Goal: Task Accomplishment & Management: Use online tool/utility

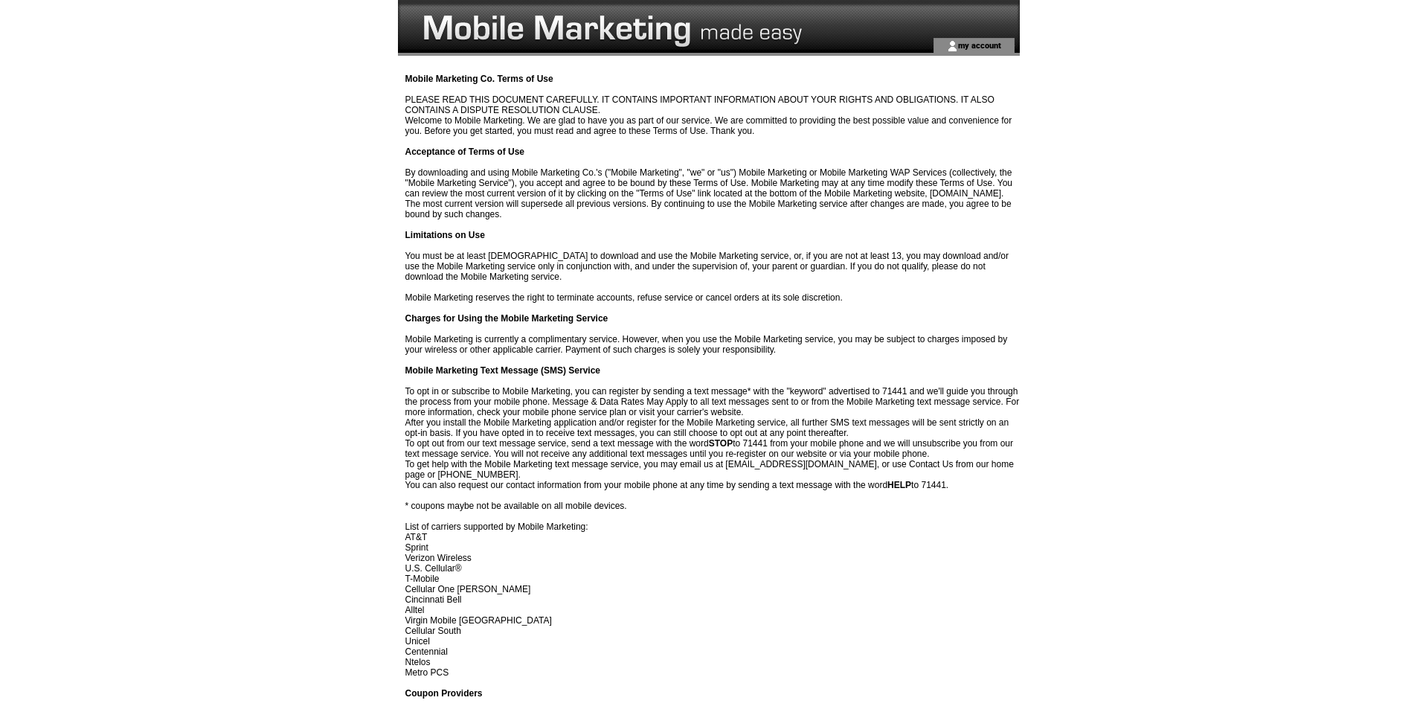
click at [975, 39] on td "my account" at bounding box center [974, 45] width 81 height 15
click at [965, 36] on td at bounding box center [950, 19] width 141 height 38
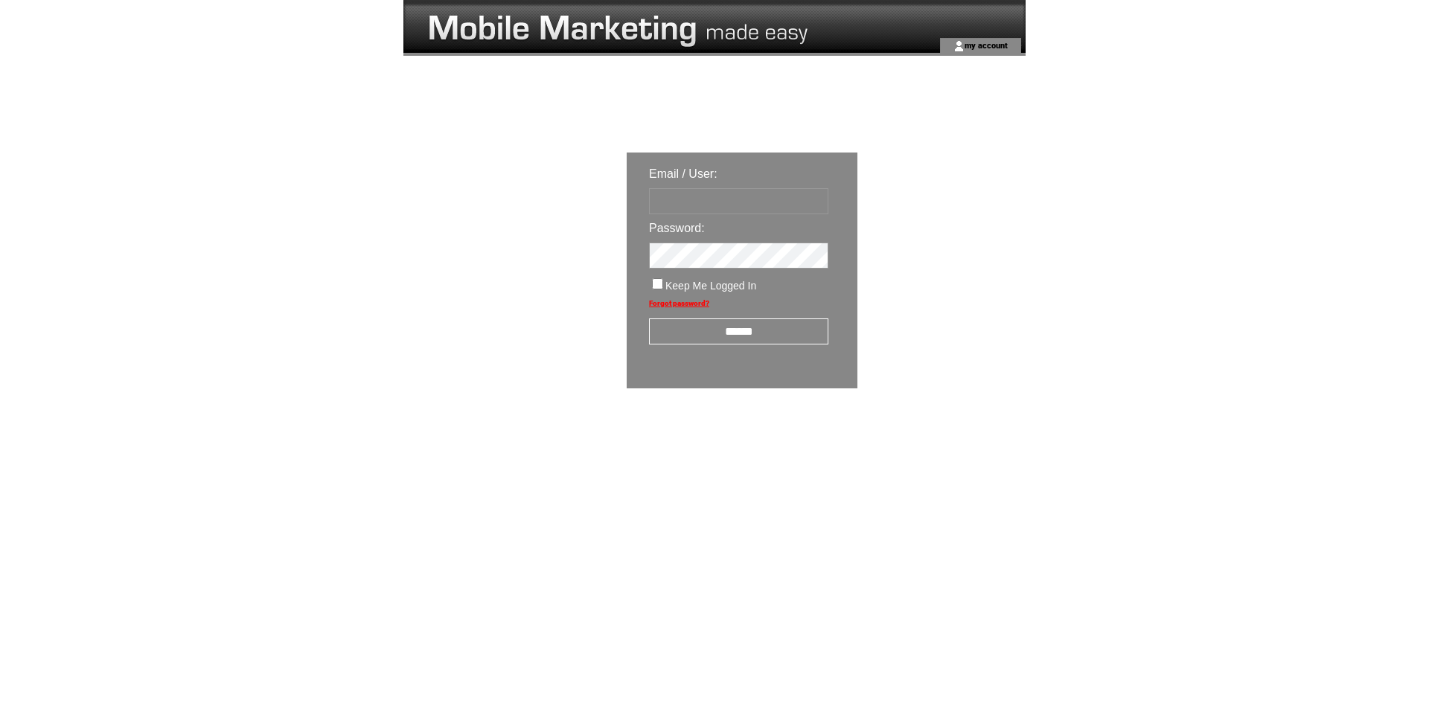
click at [730, 203] on input "text" at bounding box center [738, 201] width 179 height 26
type input "**********"
click at [687, 334] on input "******" at bounding box center [738, 331] width 179 height 26
type input "**********"
click at [720, 336] on input "******" at bounding box center [738, 331] width 179 height 26
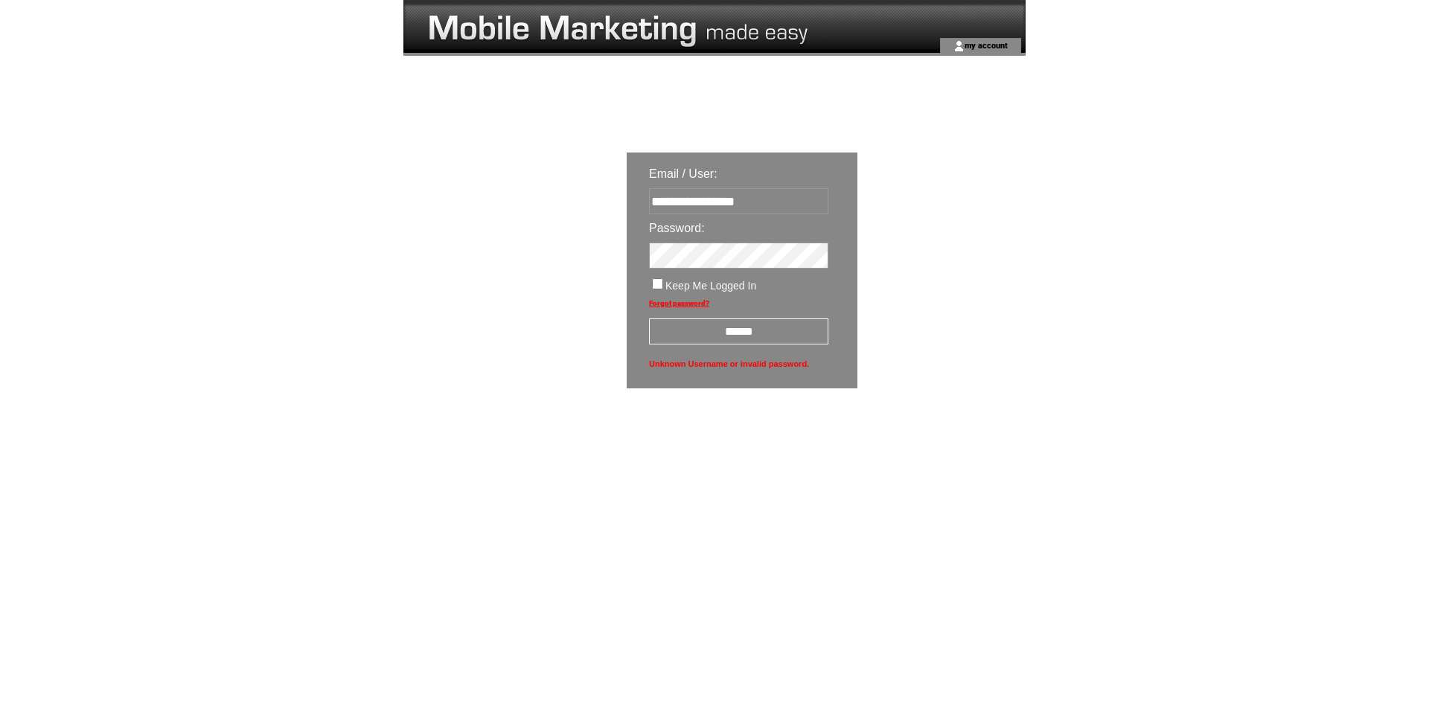
type input "**********"
click at [725, 335] on input "******" at bounding box center [738, 331] width 179 height 26
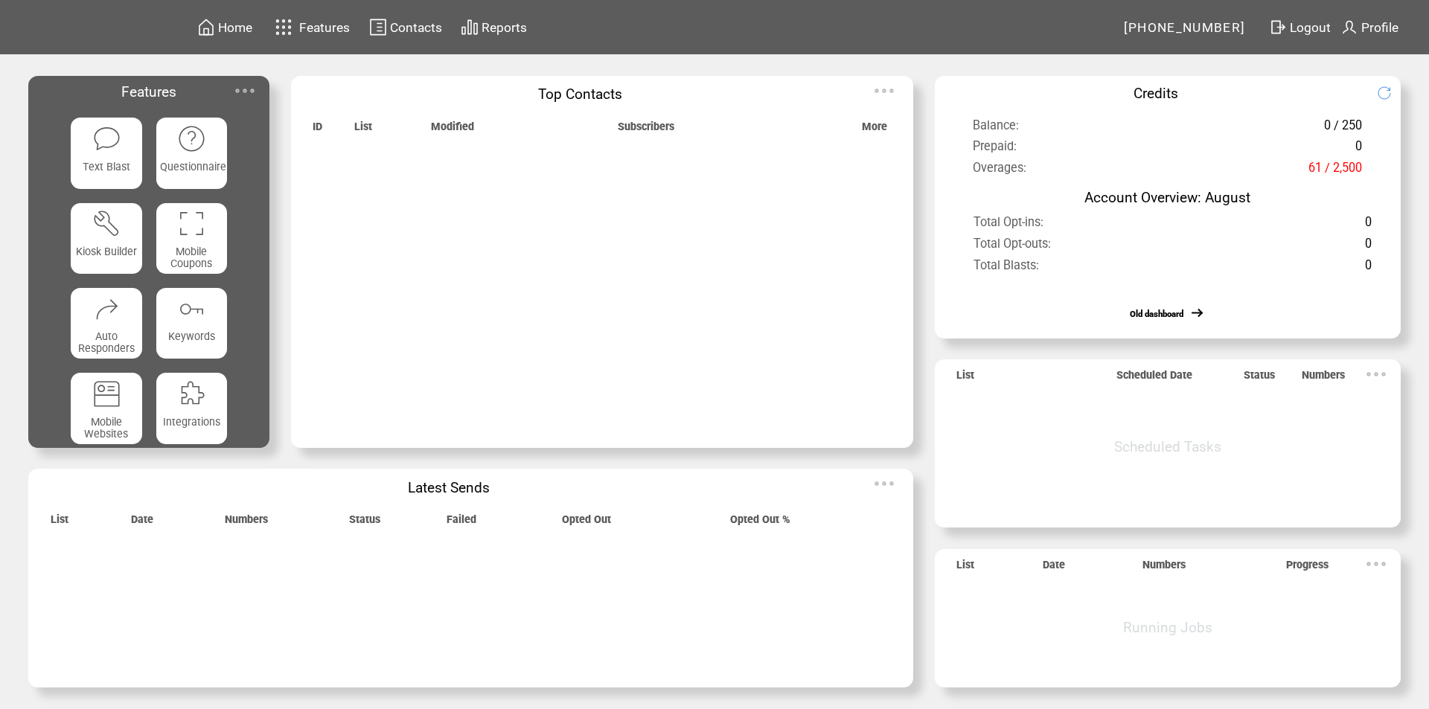
click at [254, 86] on img at bounding box center [245, 91] width 30 height 30
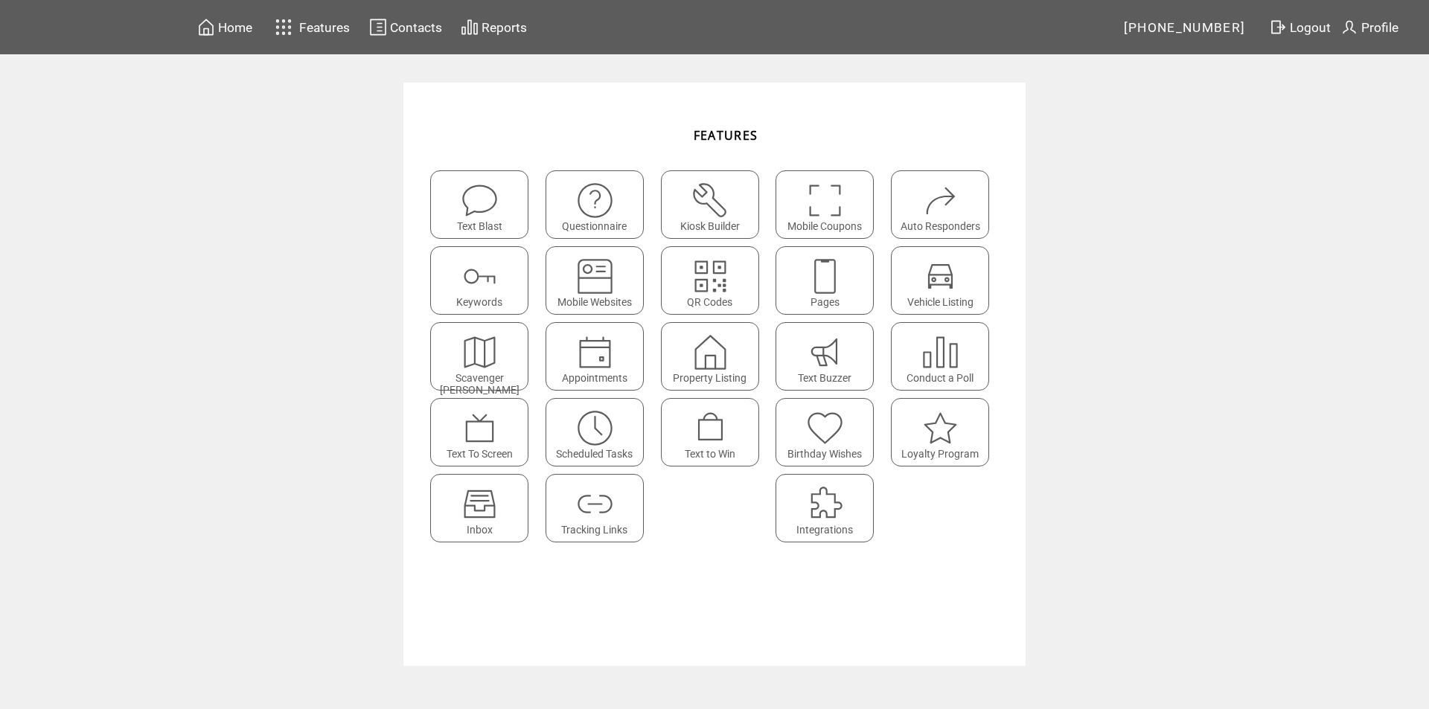
click at [500, 490] on featureicon at bounding box center [479, 497] width 97 height 33
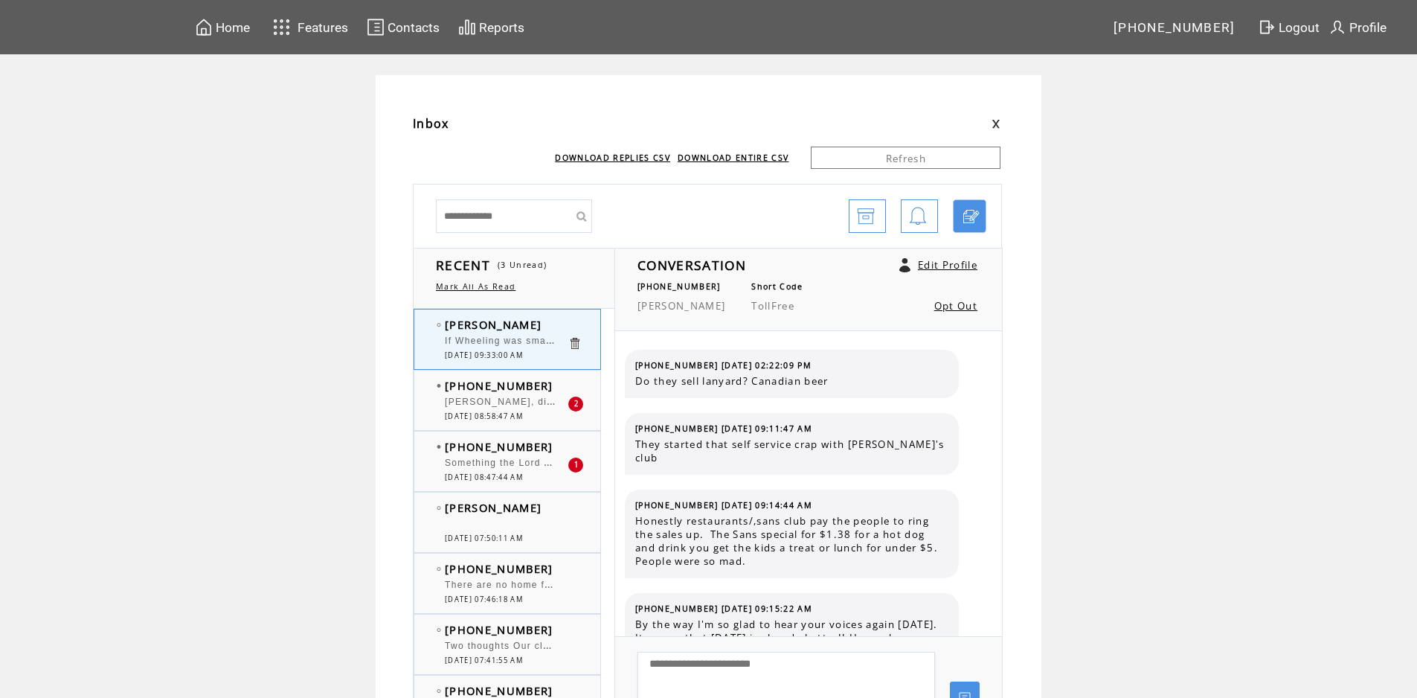
scroll to position [2580, 0]
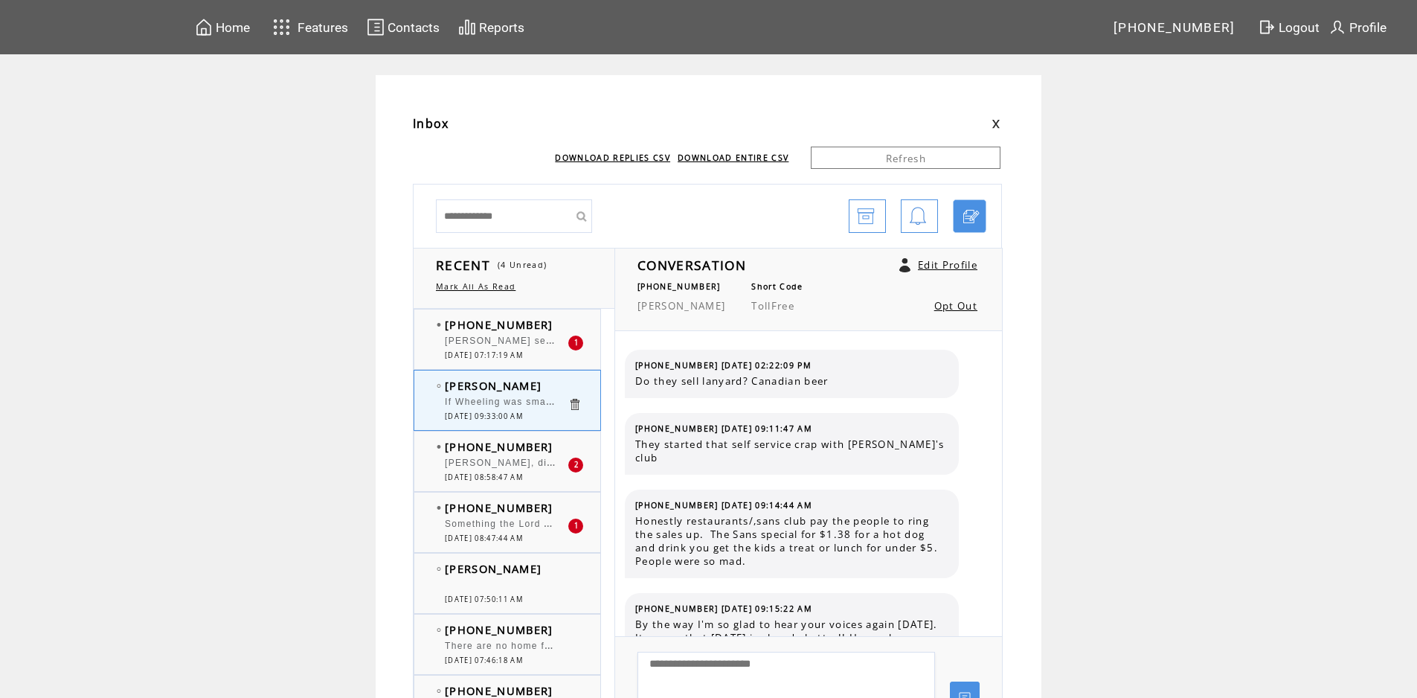
scroll to position [2580, 0]
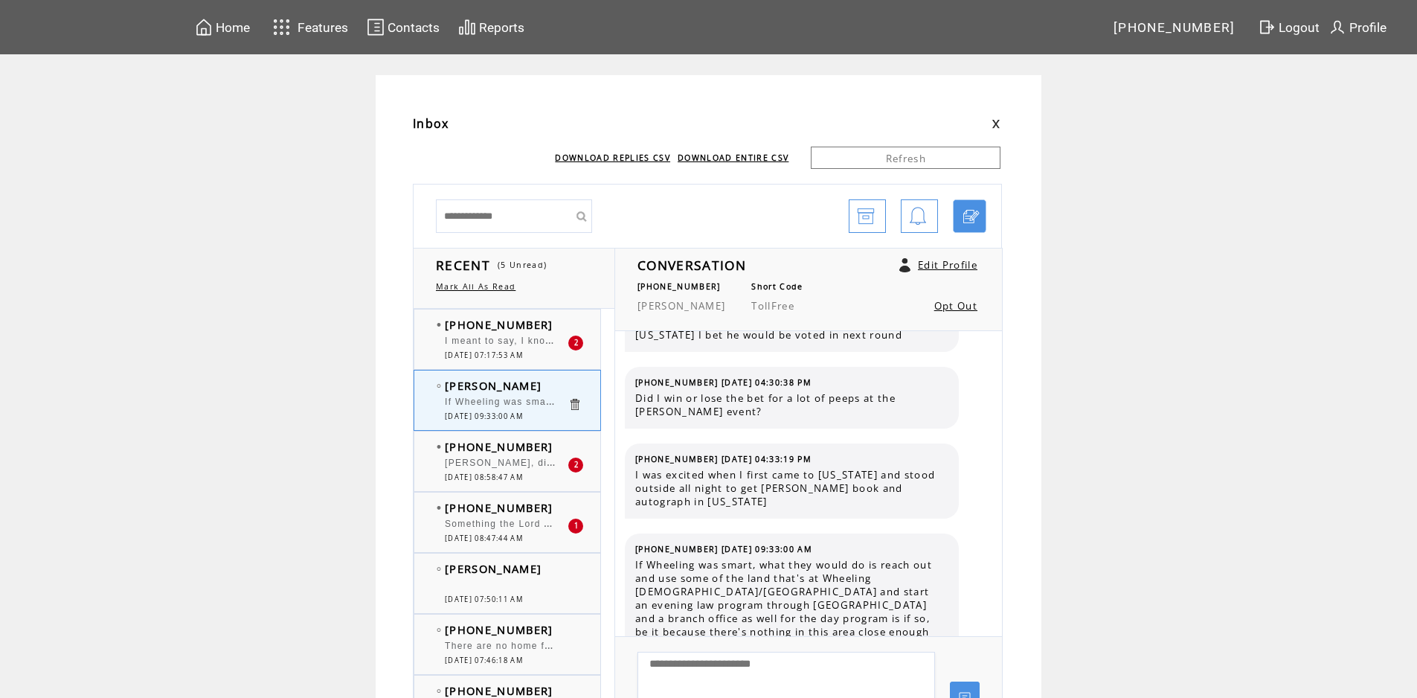
click at [499, 348] on div "I meant to say, I know that we can play the [US_STATE] Times" at bounding box center [506, 343] width 123 height 15
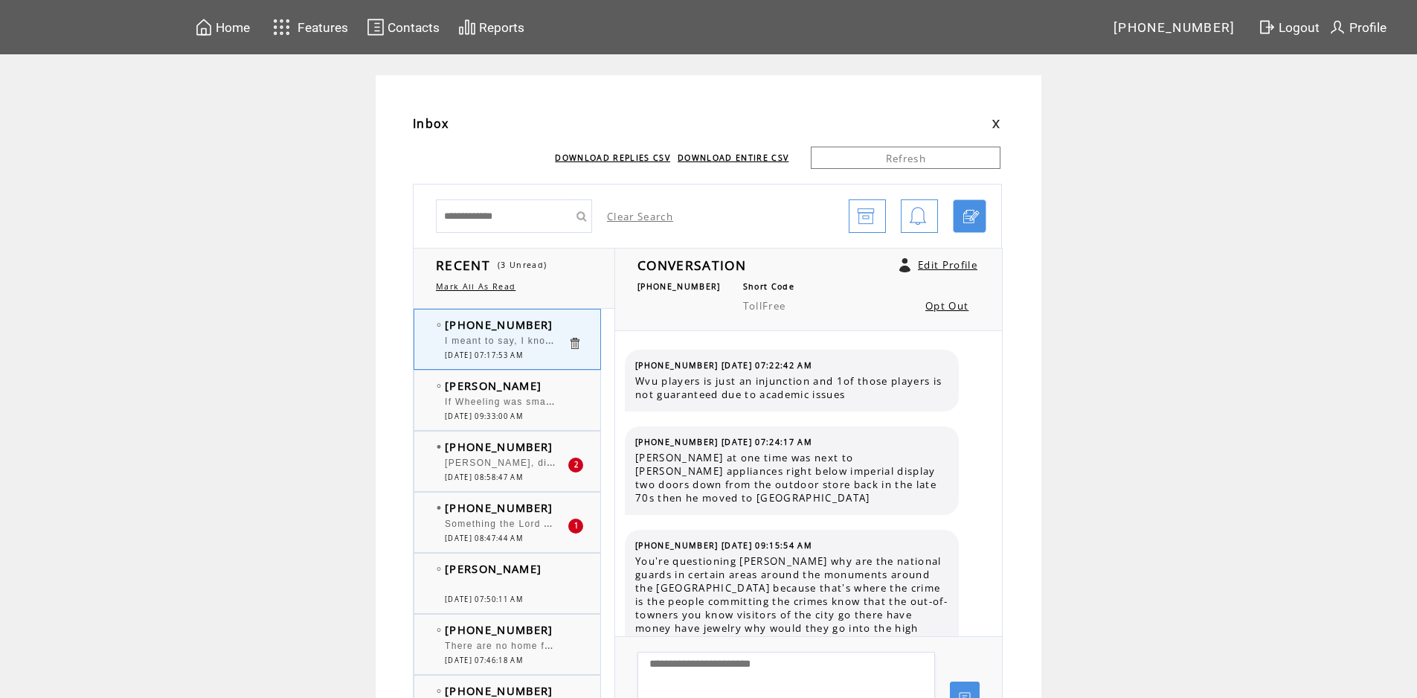
scroll to position [1967, 0]
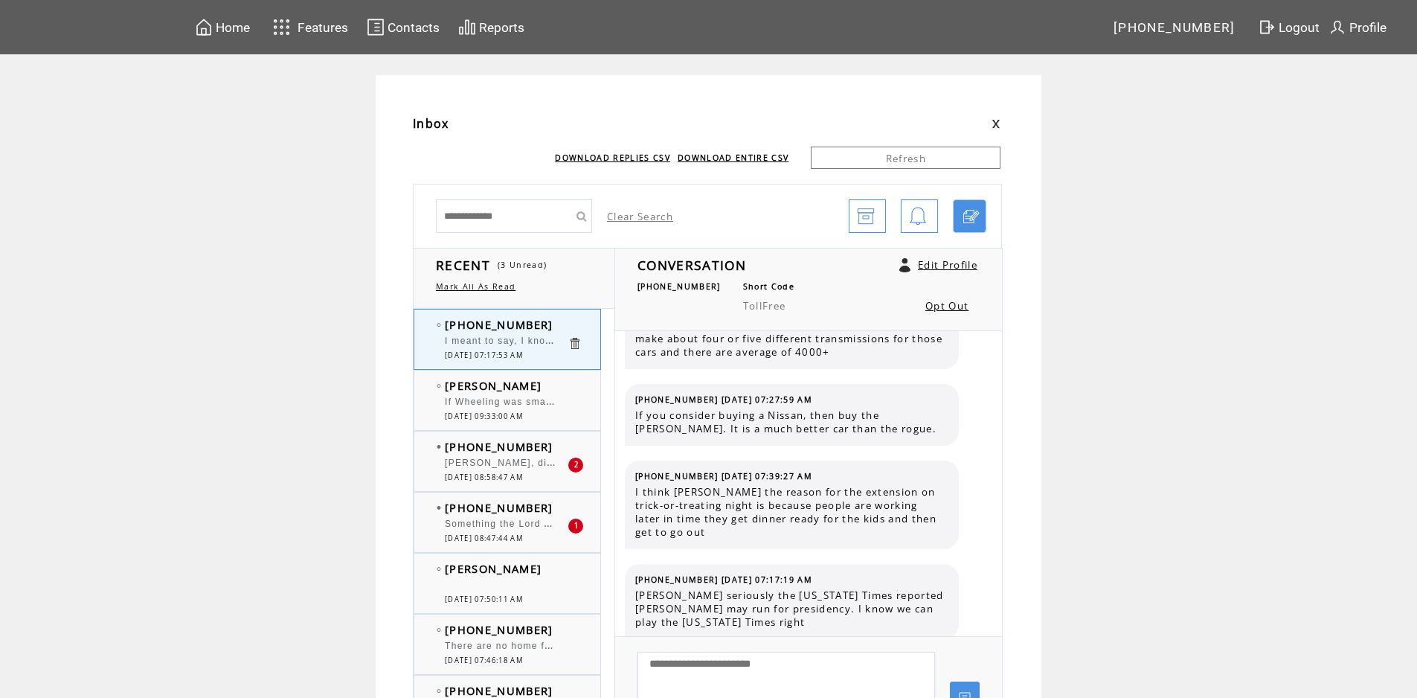
click at [536, 462] on span "[PERSON_NAME], did your guest watch [PERSON_NAME] on MSNBC last night pushing h…" at bounding box center [874, 461] width 859 height 15
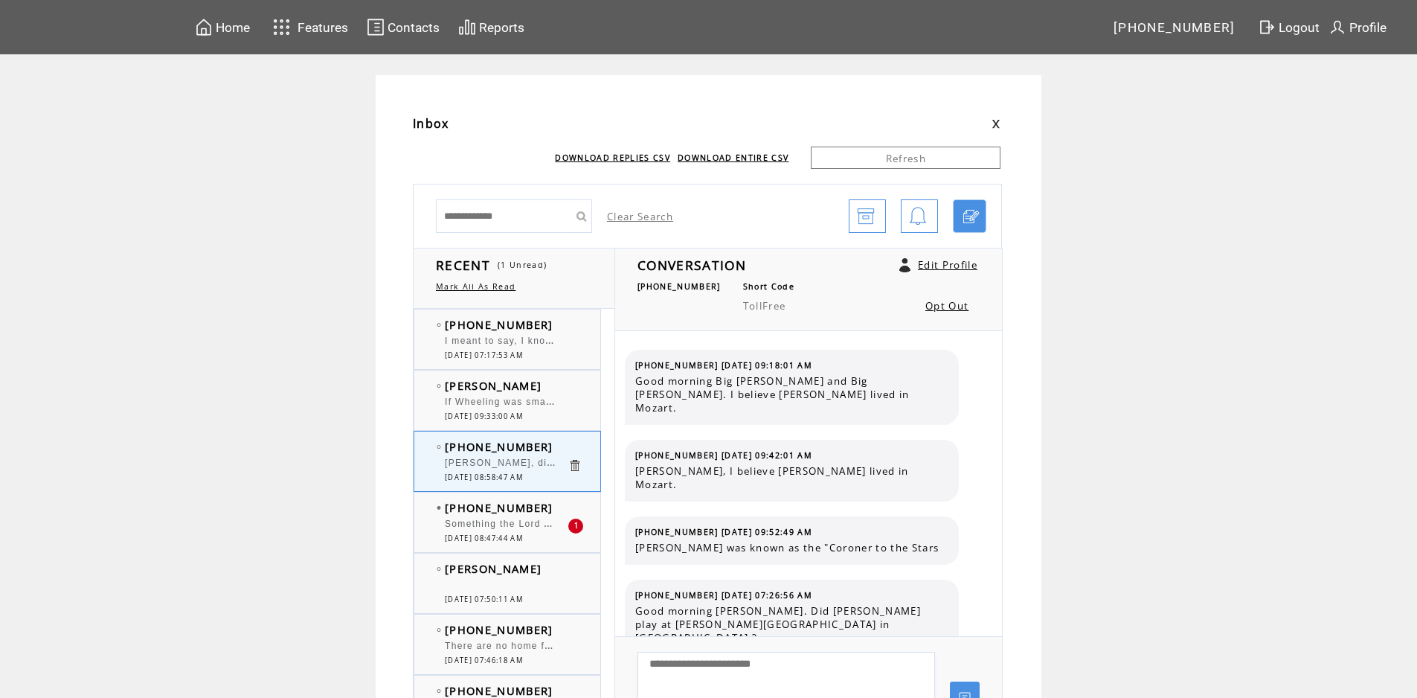
scroll to position [8064, 0]
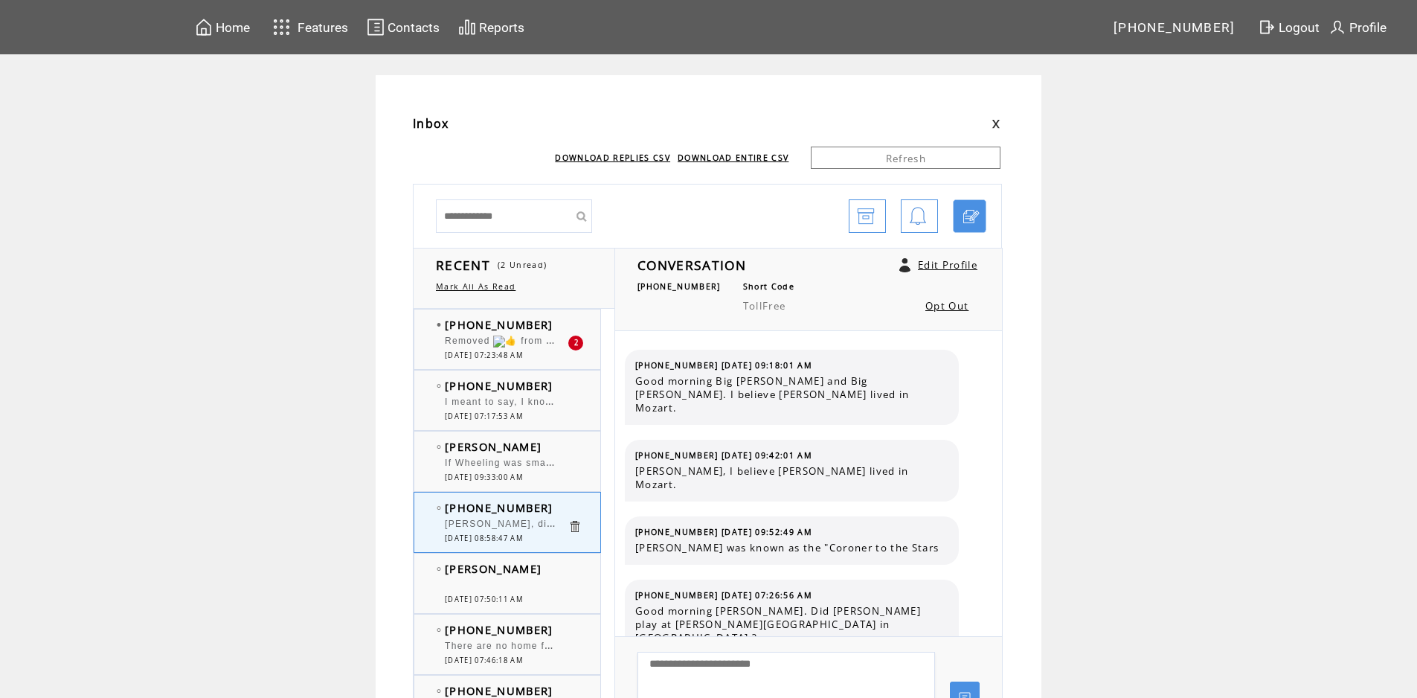
scroll to position [8064, 0]
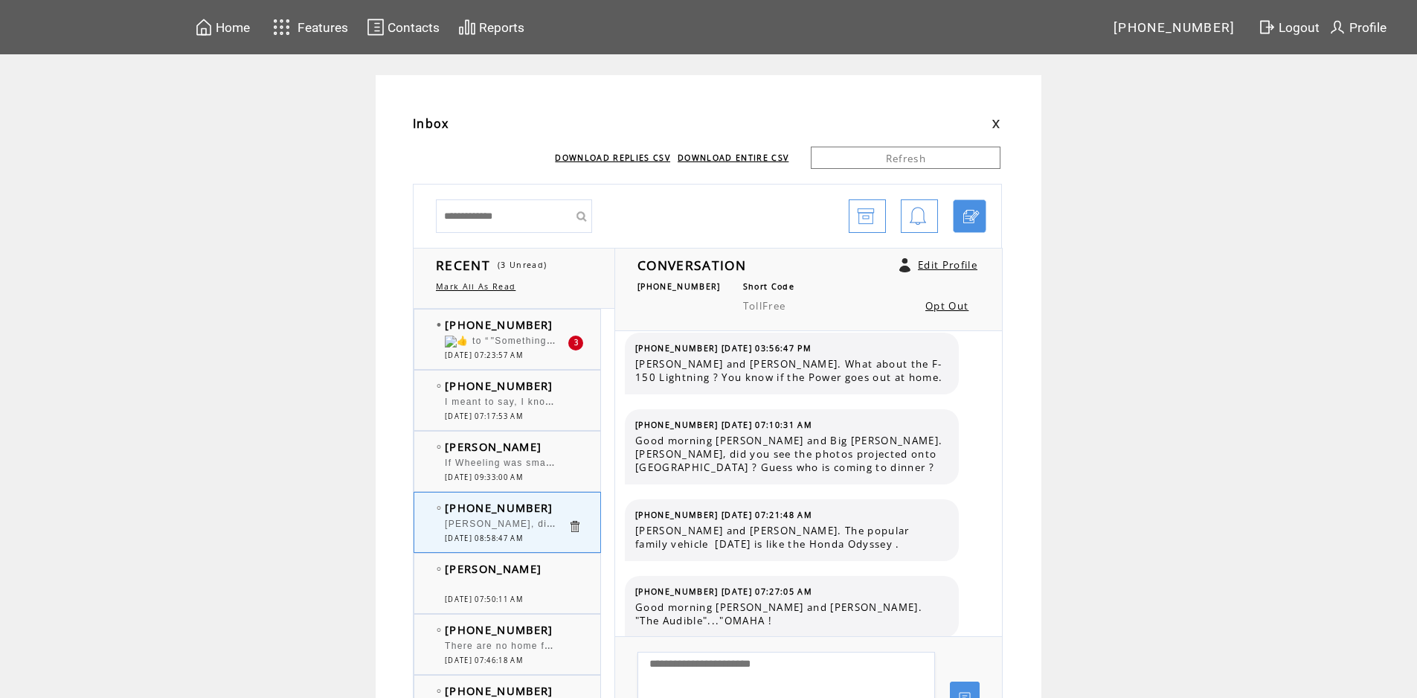
click at [534, 345] on span "​ ​ to “ "Something the Lord Made" Is a great 1 series about the first heart ev…" at bounding box center [769, 341] width 648 height 10
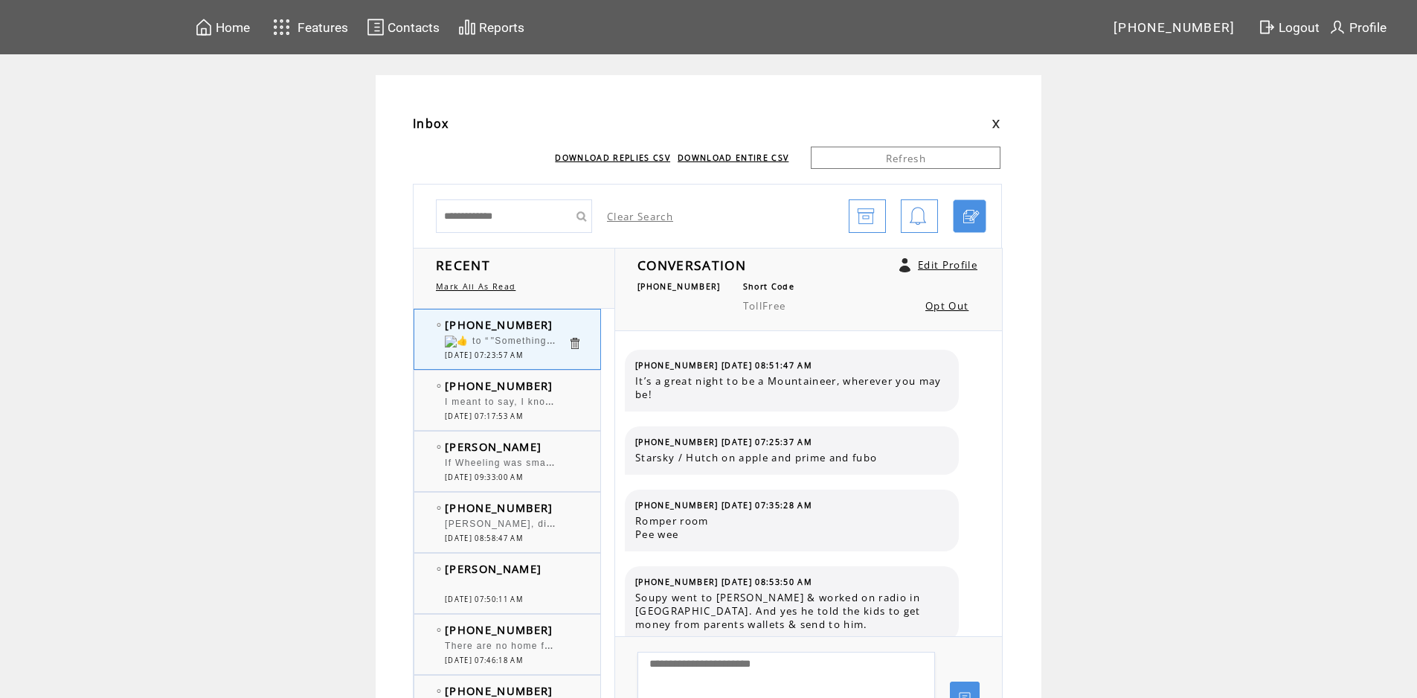
scroll to position [369, 0]
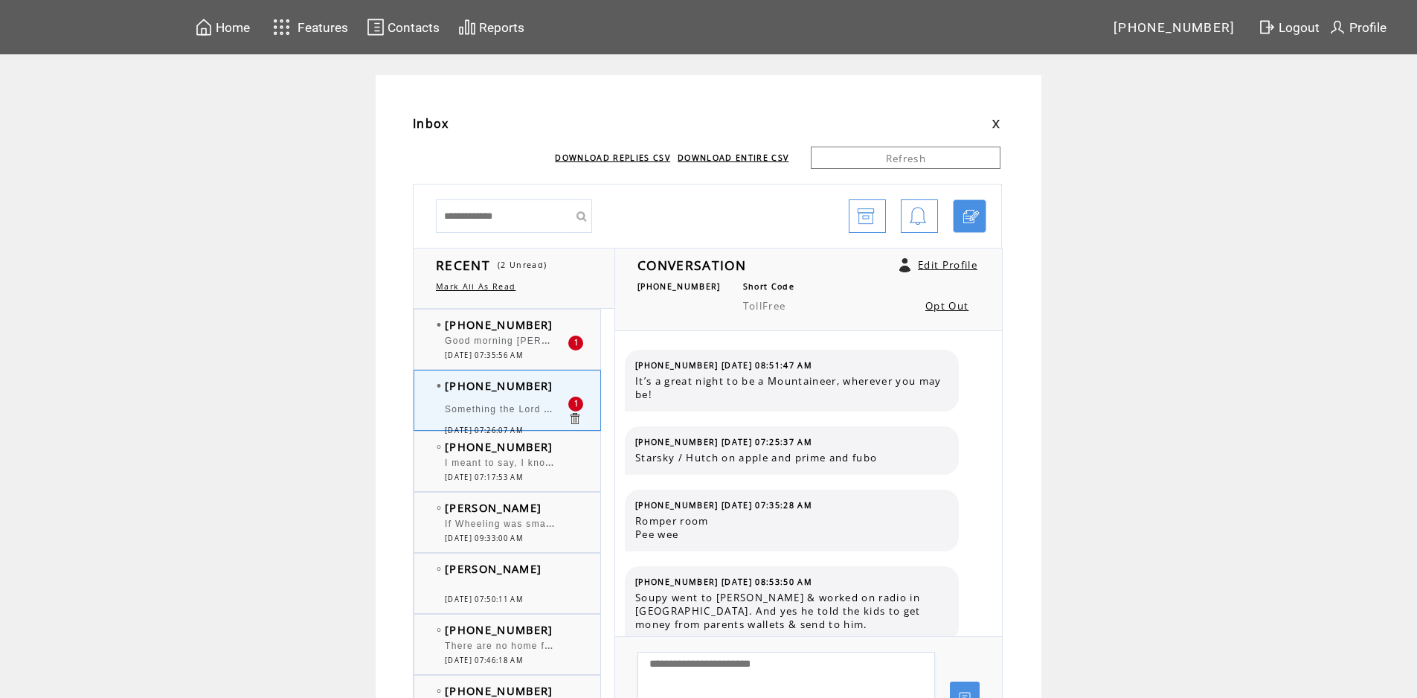
scroll to position [446, 0]
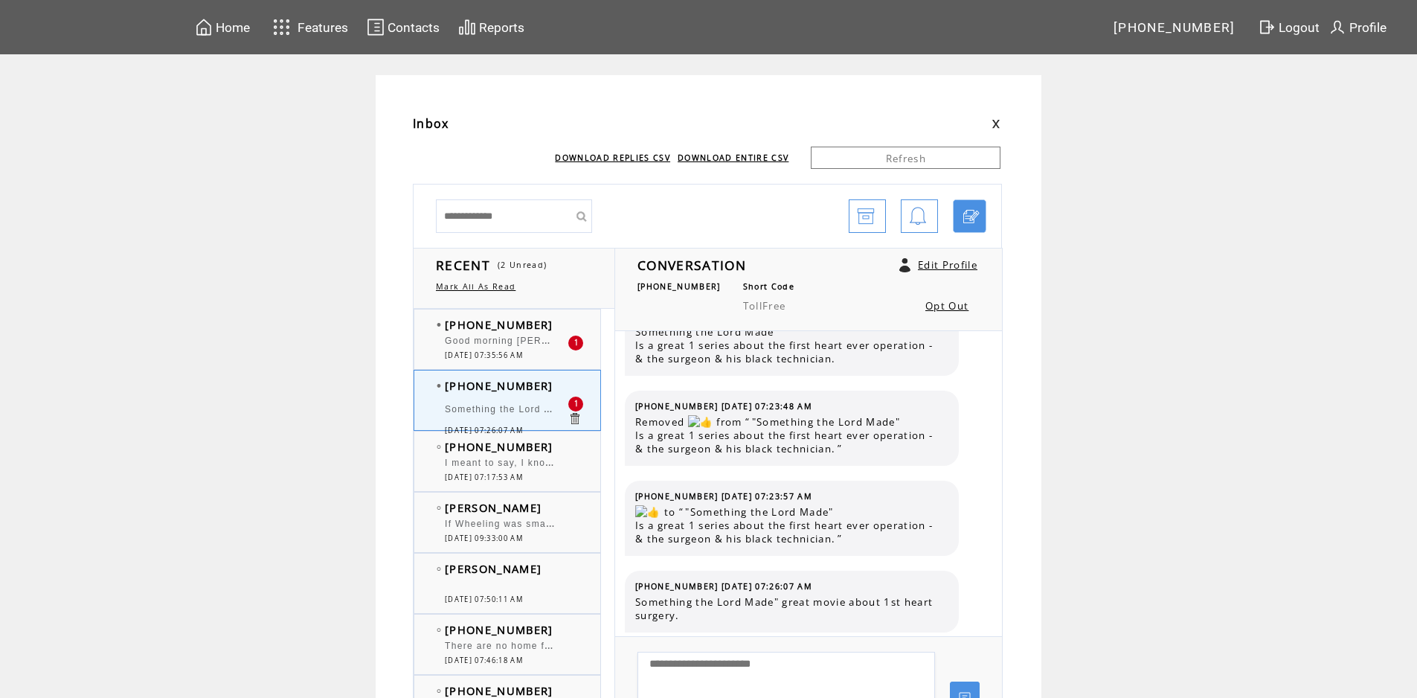
click at [513, 402] on td "Something the Lord Made" great movie about 1st heart surgery." at bounding box center [506, 411] width 123 height 29
click at [517, 478] on span "[DATE] 07:17:53 AM" at bounding box center [484, 477] width 78 height 10
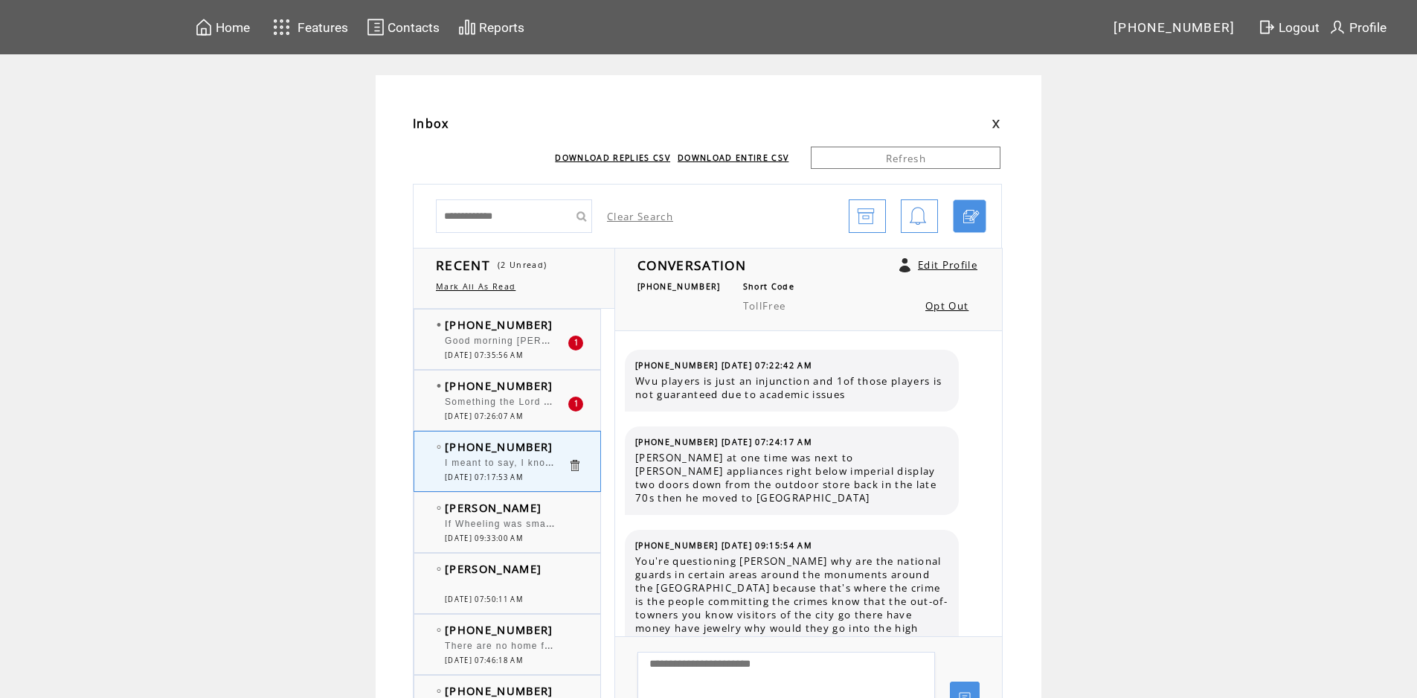
scroll to position [1967, 0]
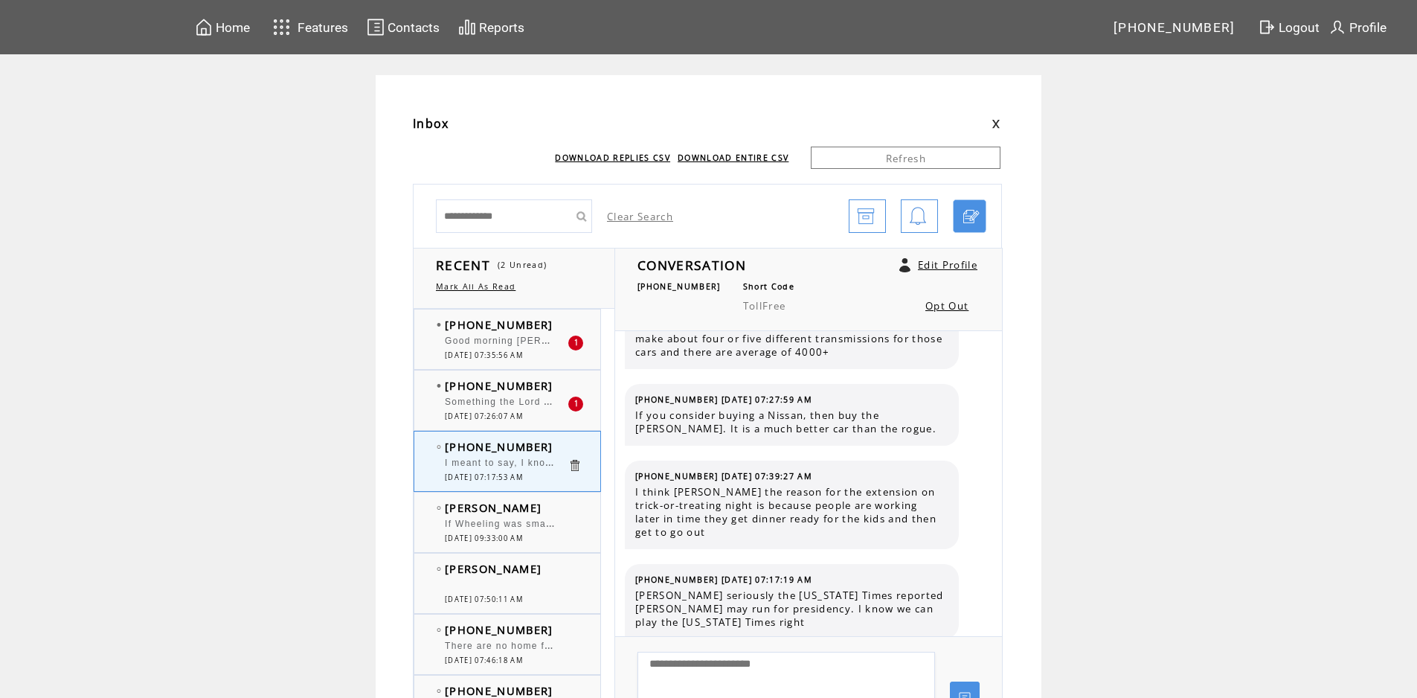
click at [528, 394] on div at bounding box center [506, 395] width 123 height 4
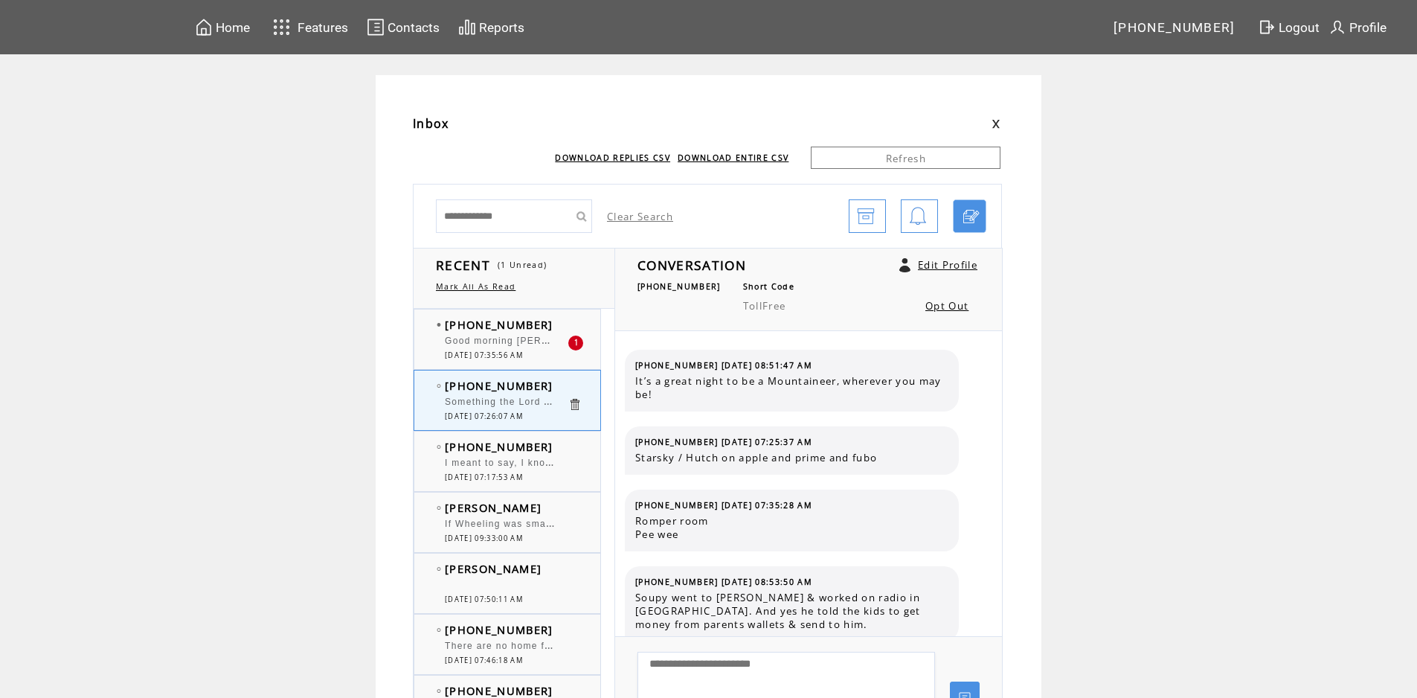
scroll to position [446, 0]
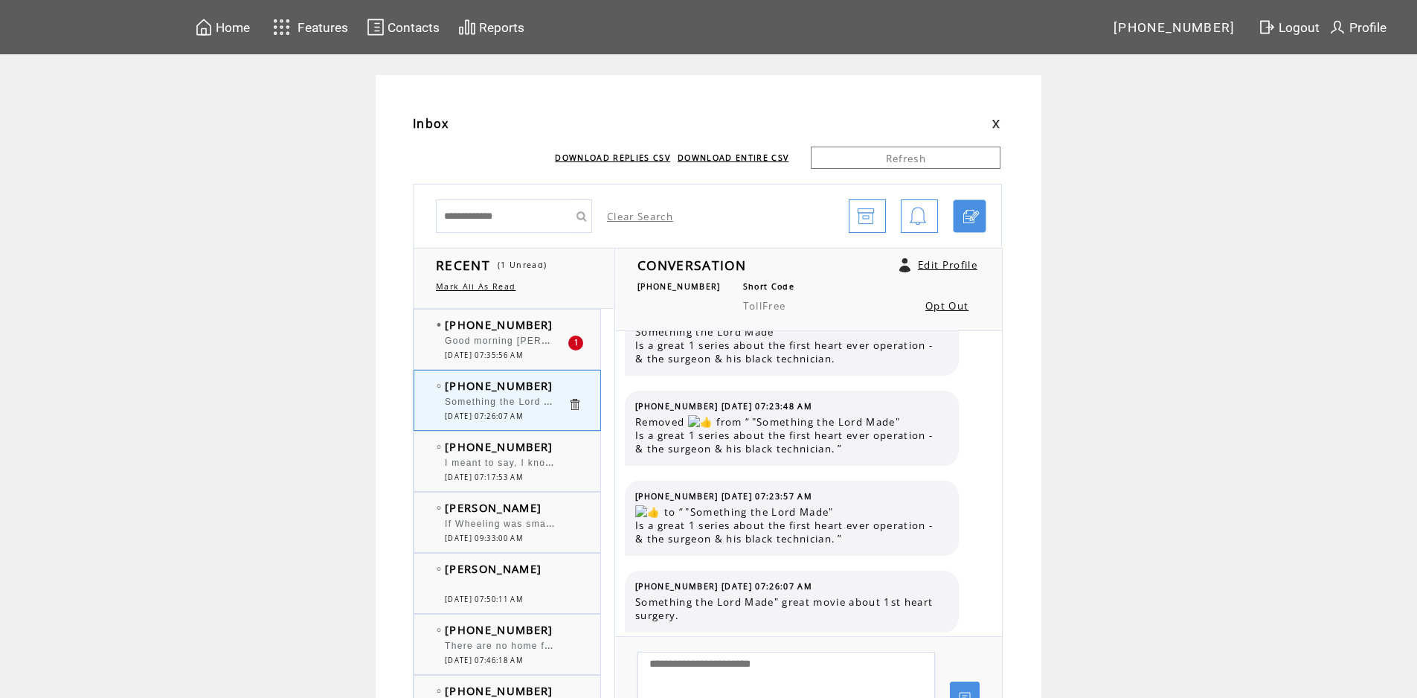
click at [526, 347] on div "Good morning [PERSON_NAME] and Big [PERSON_NAME]. "GRAN TORINO" at bounding box center [506, 343] width 123 height 15
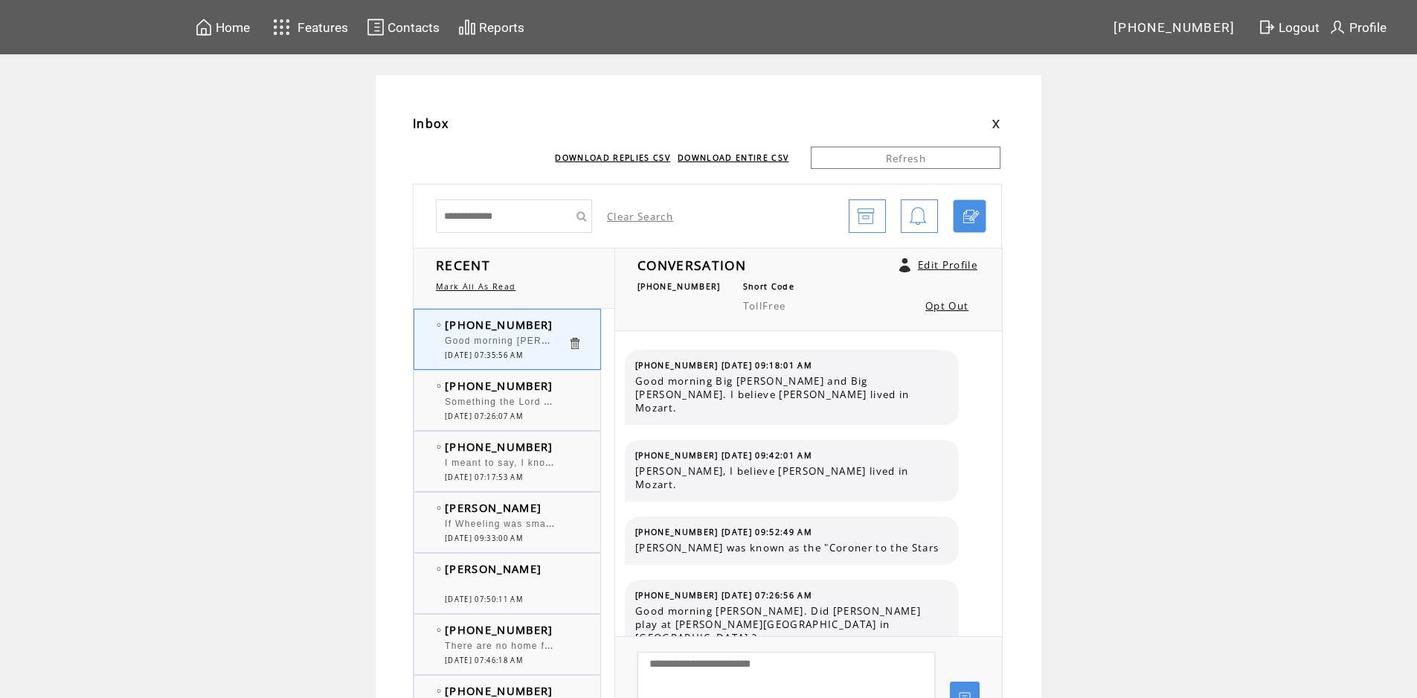
scroll to position [8127, 0]
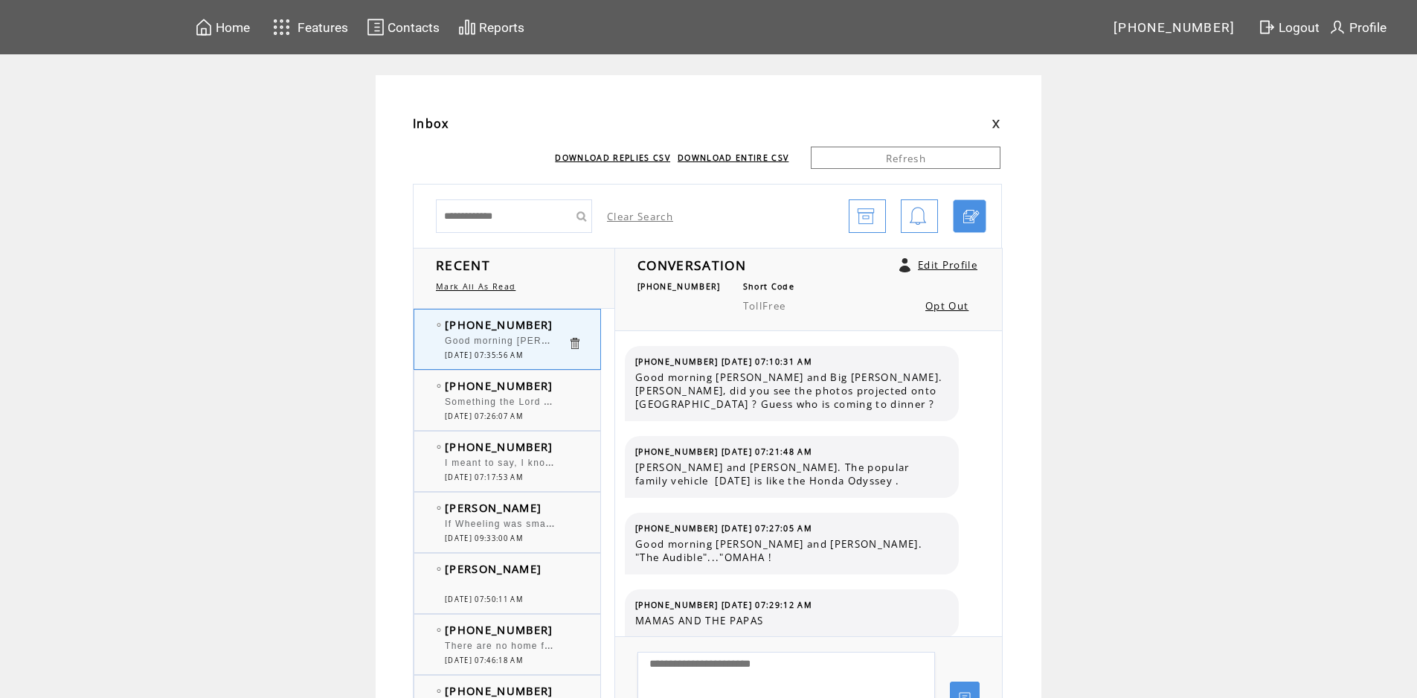
click at [526, 347] on div "Good morning [PERSON_NAME] and Big [PERSON_NAME]. "GRAN TORINO" at bounding box center [506, 343] width 123 height 15
click at [537, 470] on div "I meant to say, I know that we can play the [US_STATE] Times" at bounding box center [506, 465] width 123 height 15
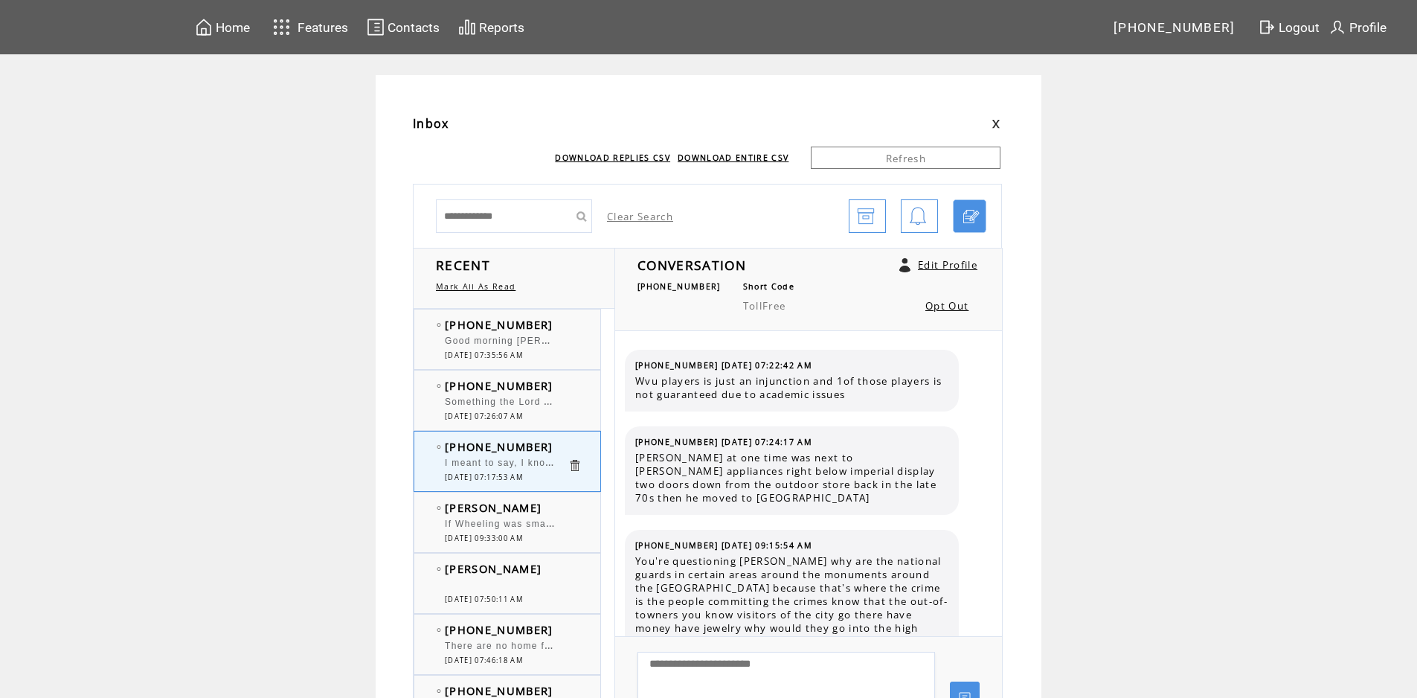
scroll to position [1967, 0]
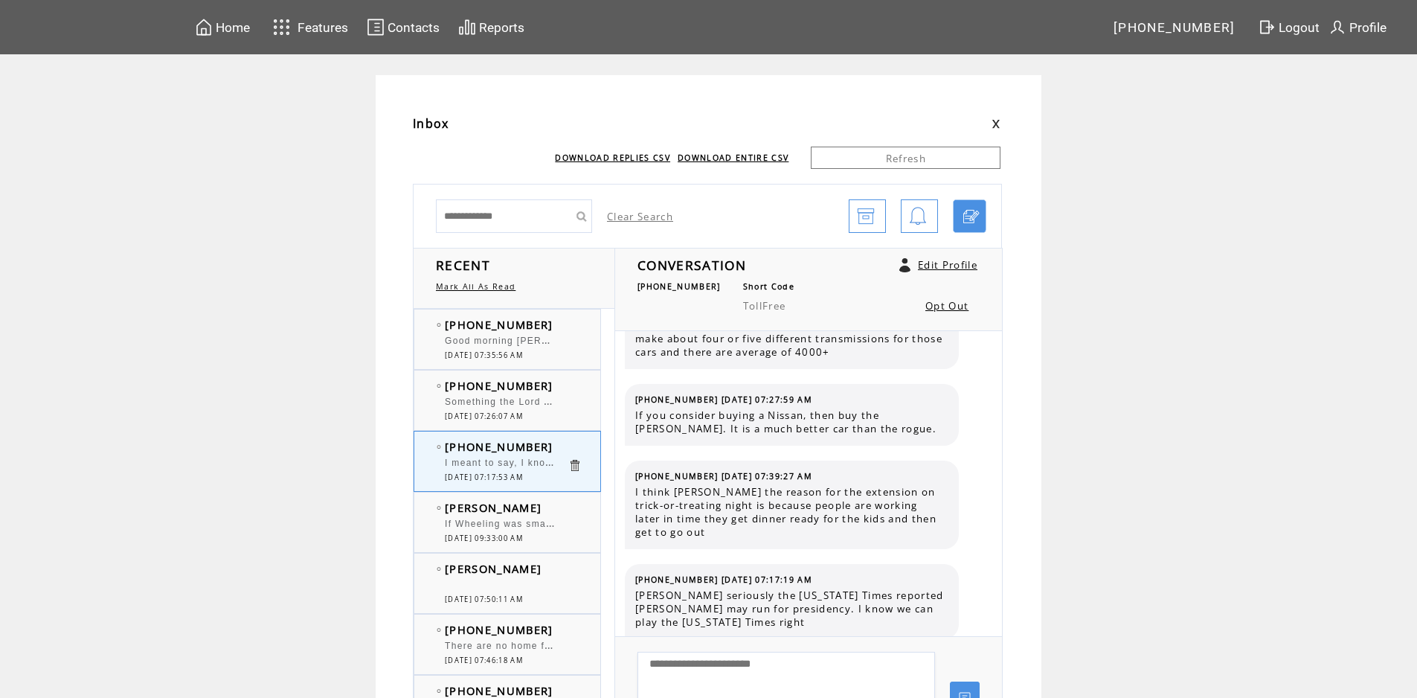
click at [530, 337] on span "Good morning [PERSON_NAME] and Big [PERSON_NAME]. "GRAN TORINO" at bounding box center [632, 339] width 374 height 15
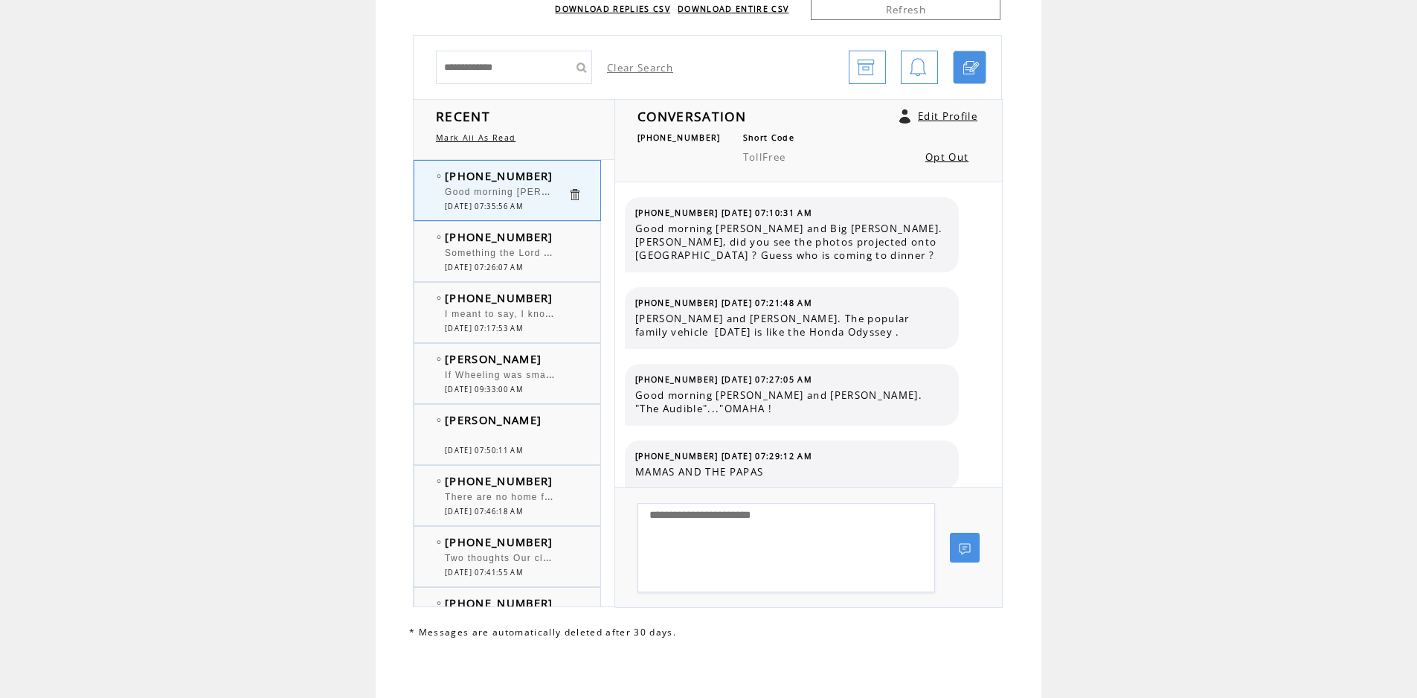
scroll to position [151, 0]
click at [521, 444] on span "[DATE] 07:50:11 AM" at bounding box center [484, 449] width 78 height 10
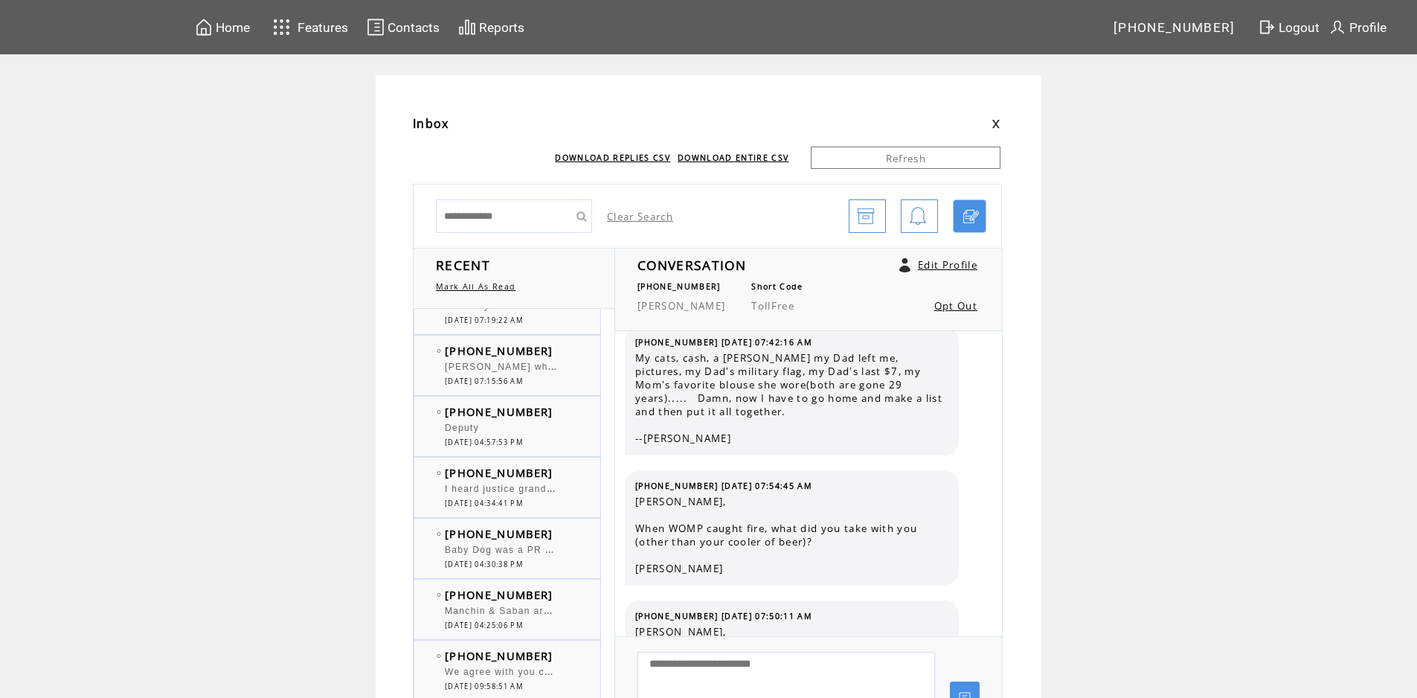
scroll to position [744, 0]
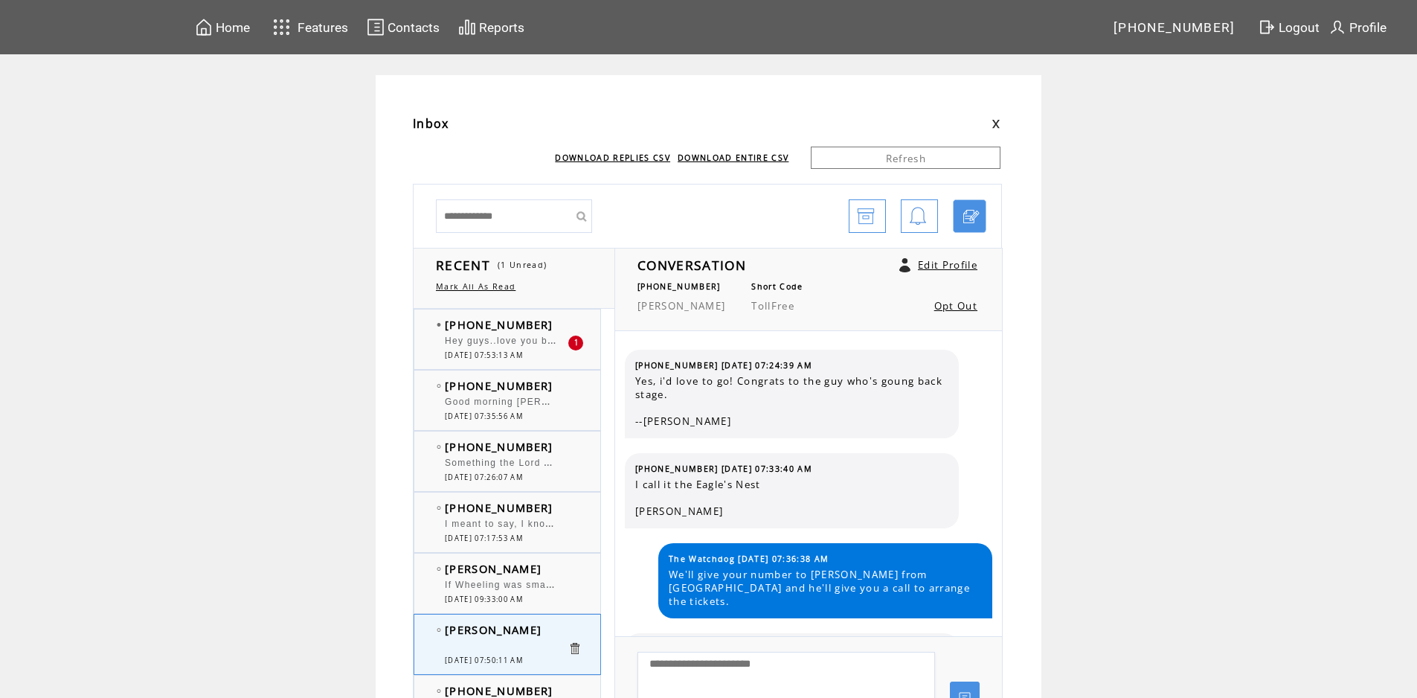
scroll to position [2667, 0]
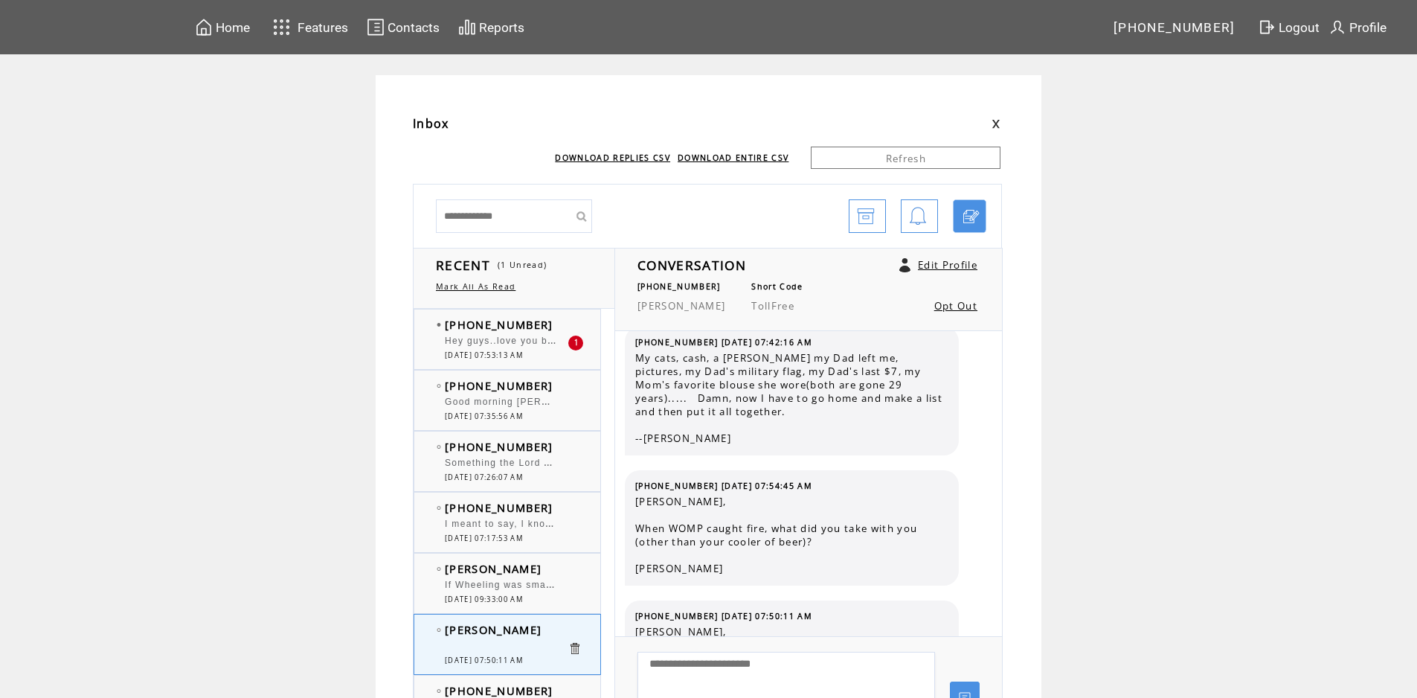
click at [516, 345] on span "Hey guys..love you both too! Yes [PERSON_NAME] it is a silencing of America to …" at bounding box center [1133, 339] width 1377 height 15
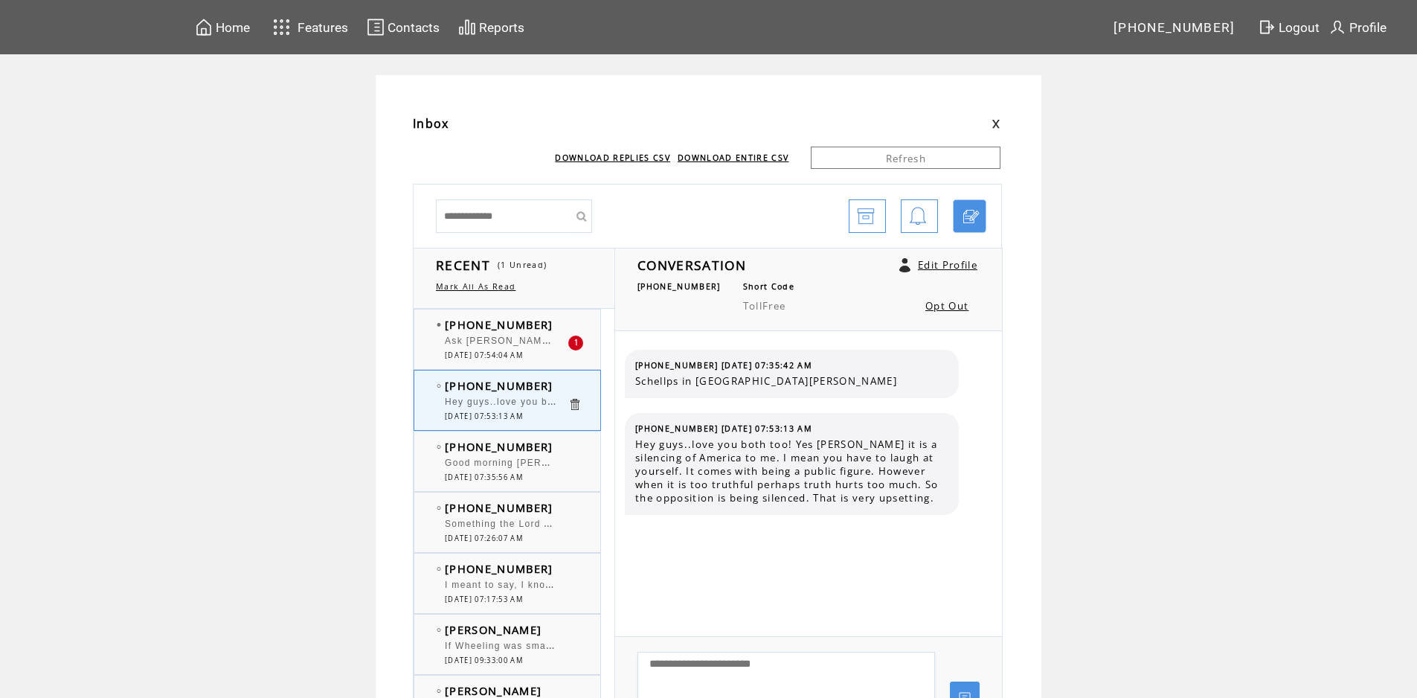
click at [497, 350] on div "Ask [PERSON_NAME] who the pirates are playing in the playoffs" at bounding box center [506, 343] width 123 height 15
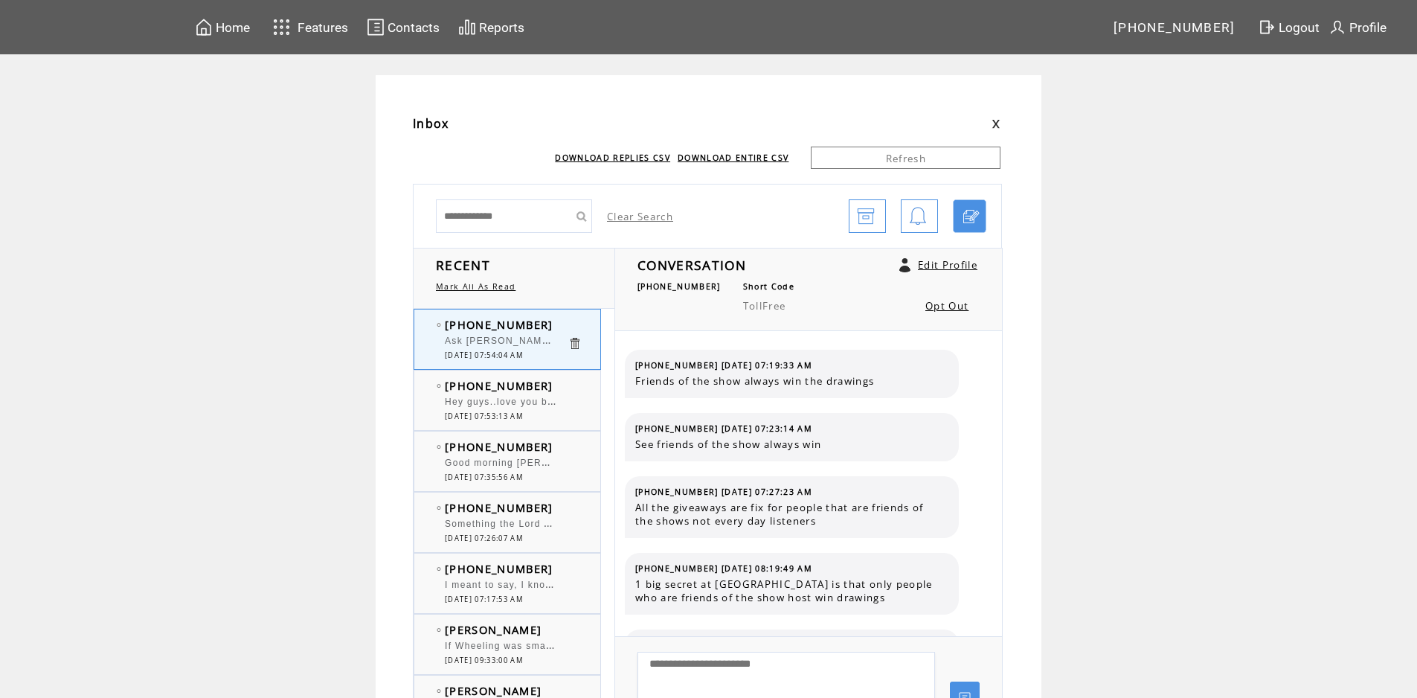
scroll to position [1665, 0]
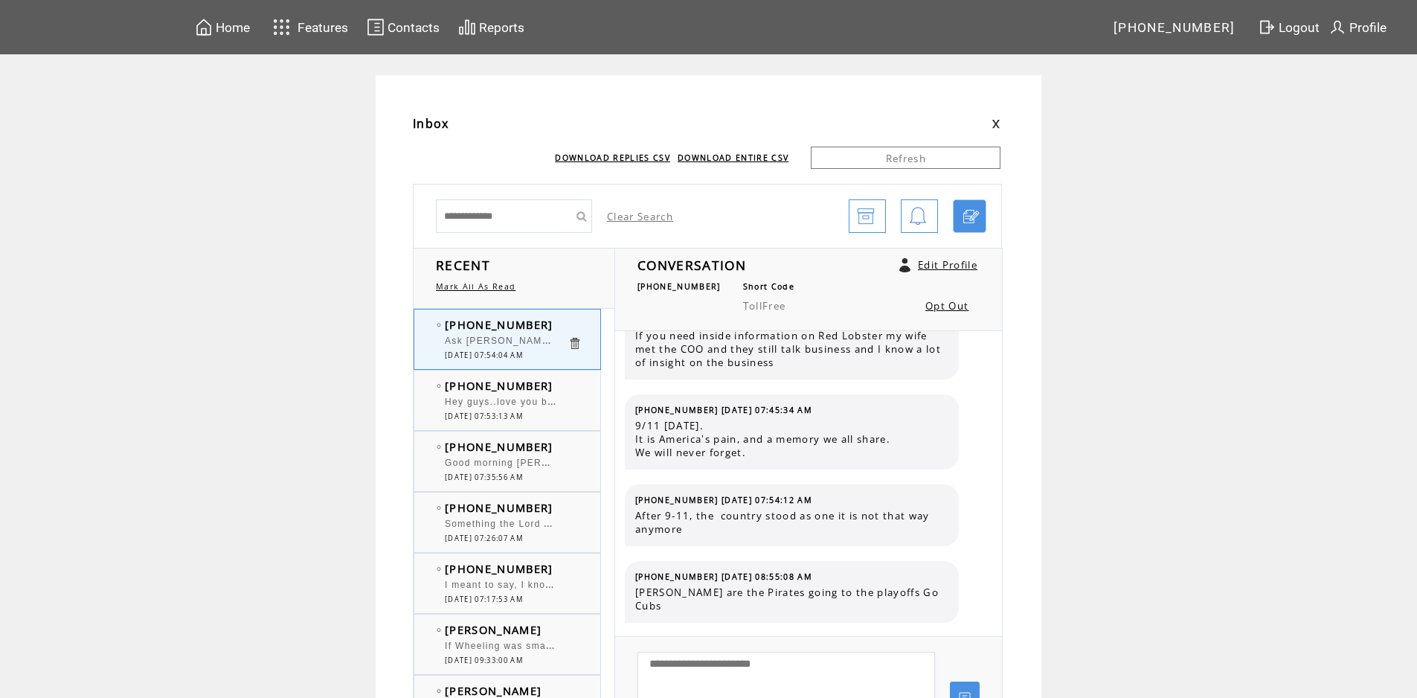
click at [503, 402] on span "Hey guys..love you both too! Yes [PERSON_NAME] it is a silencing of America to …" at bounding box center [1133, 400] width 1377 height 15
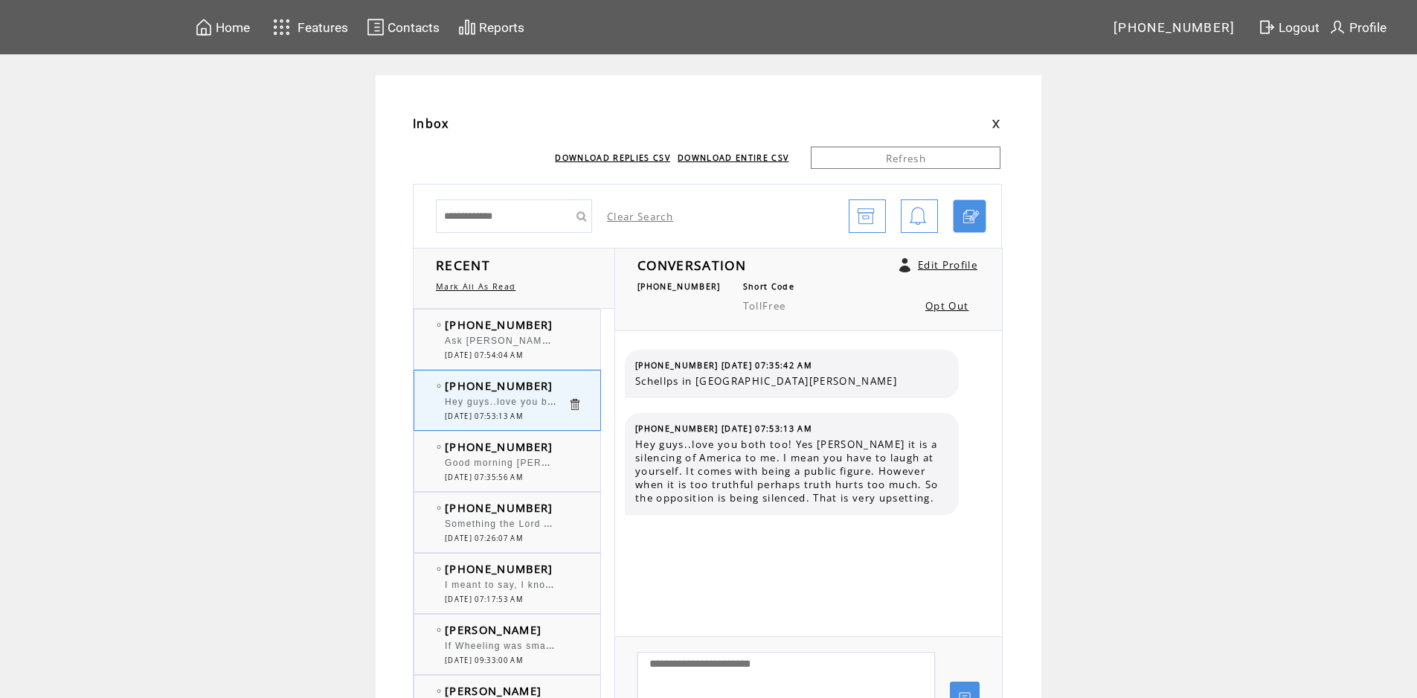
click at [526, 341] on span "Ask [PERSON_NAME] who the pirates are playing in the playoffs" at bounding box center [604, 339] width 318 height 15
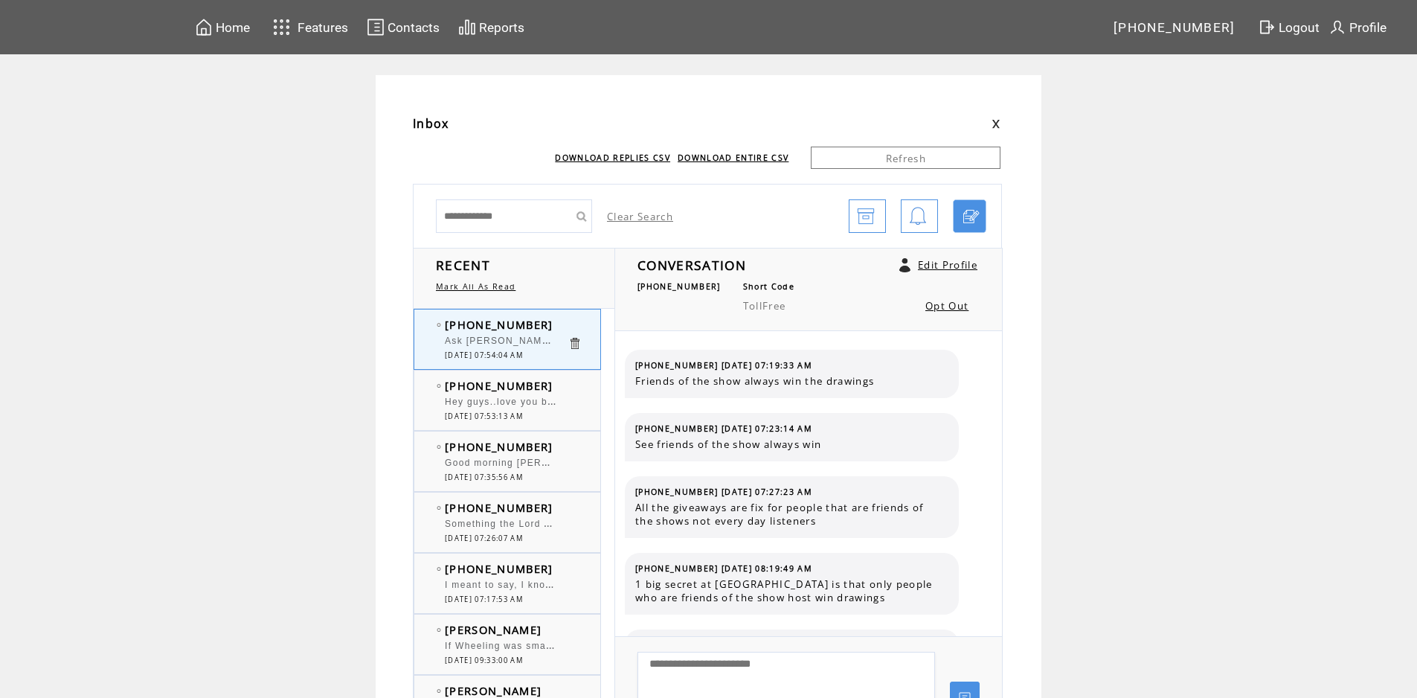
scroll to position [1665, 0]
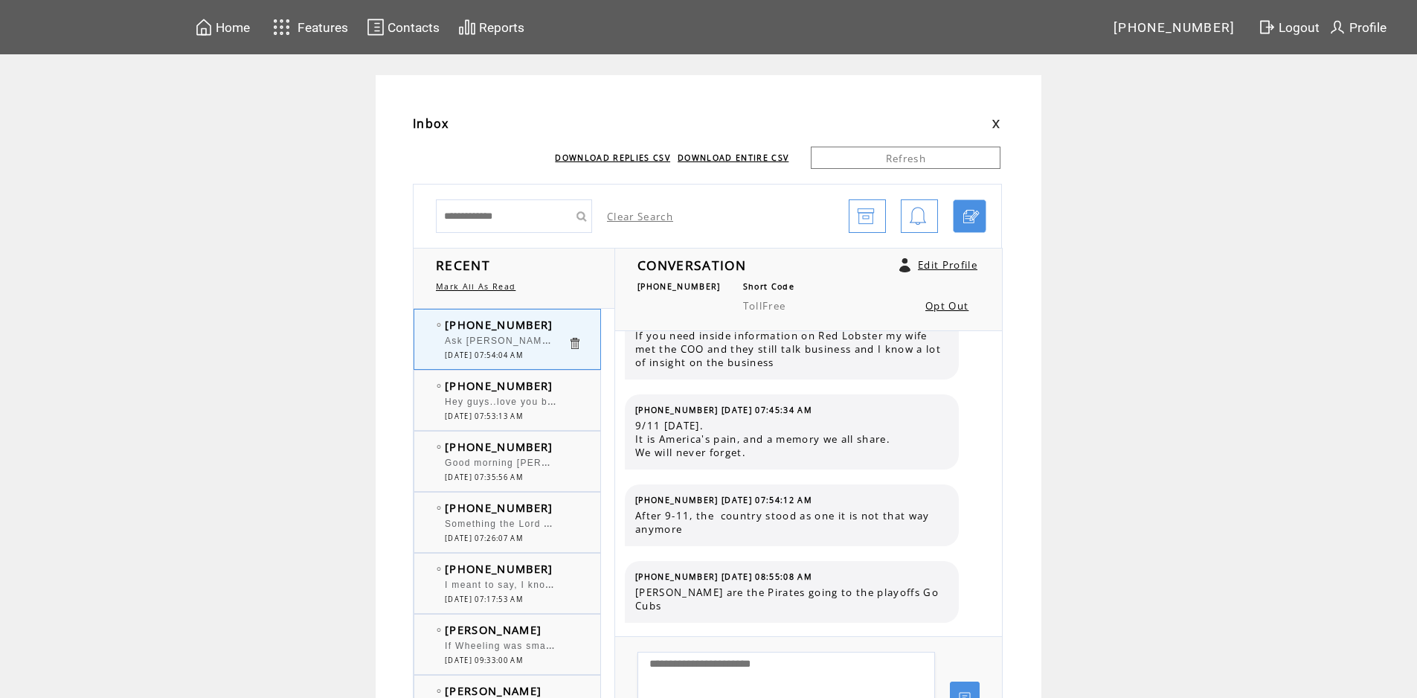
click at [542, 410] on div "Hey guys..love you both too! Yes [PERSON_NAME] it is a silencing of America to …" at bounding box center [506, 404] width 123 height 15
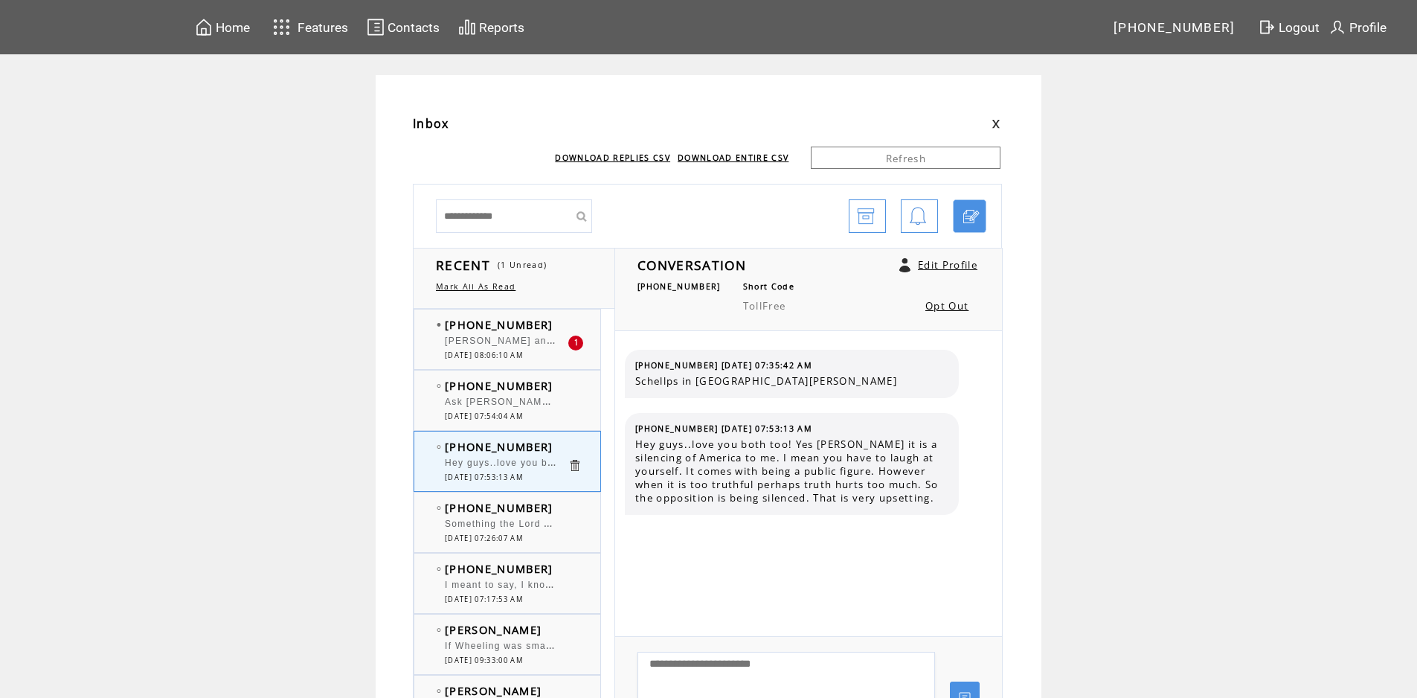
click at [515, 336] on span "[PERSON_NAME] and [PERSON_NAME]. [PERSON_NAME] cofounder of Ben and [PERSON_NAM…" at bounding box center [960, 339] width 1030 height 15
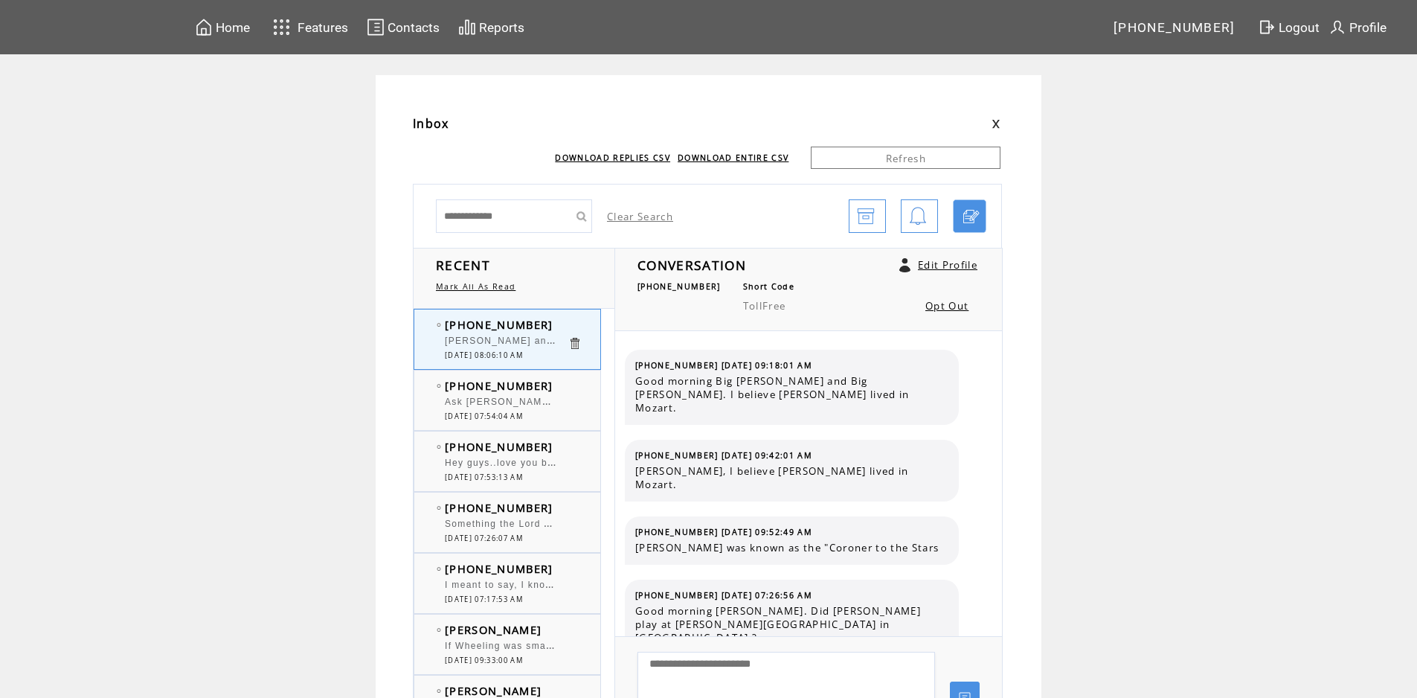
scroll to position [8230, 0]
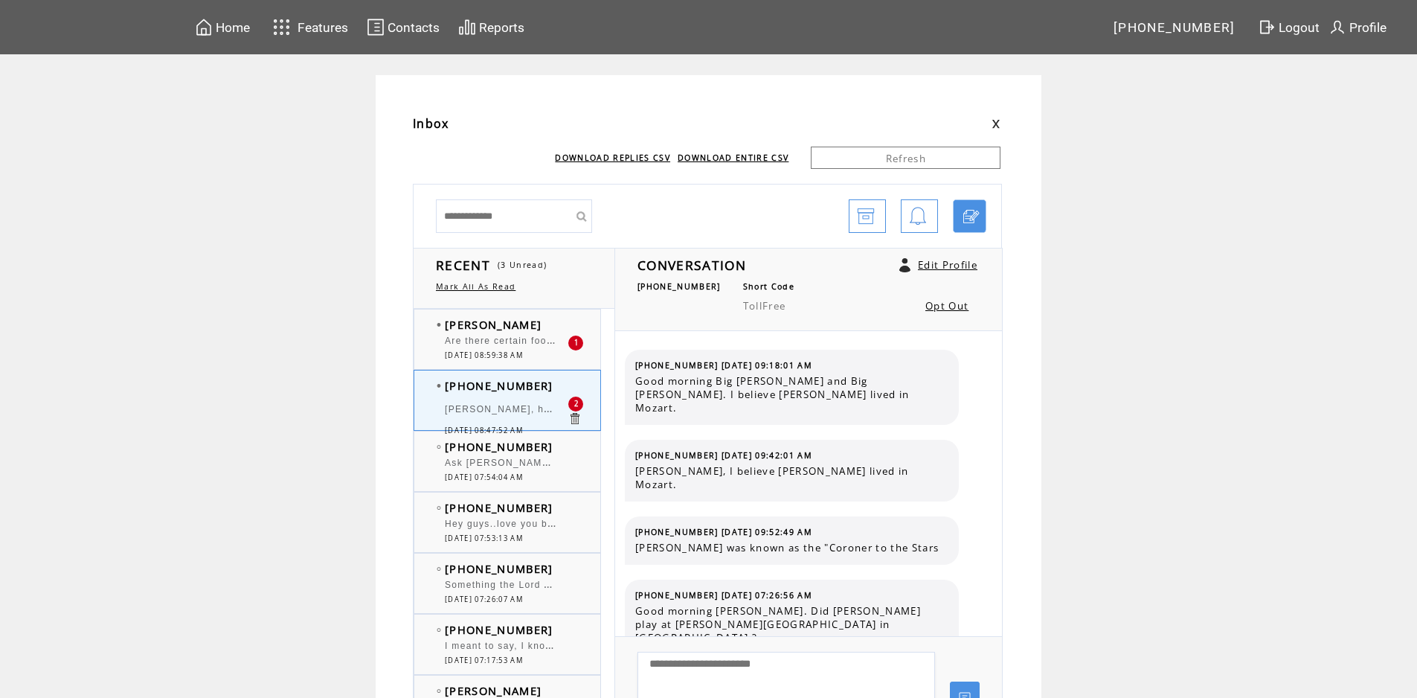
scroll to position [8384, 0]
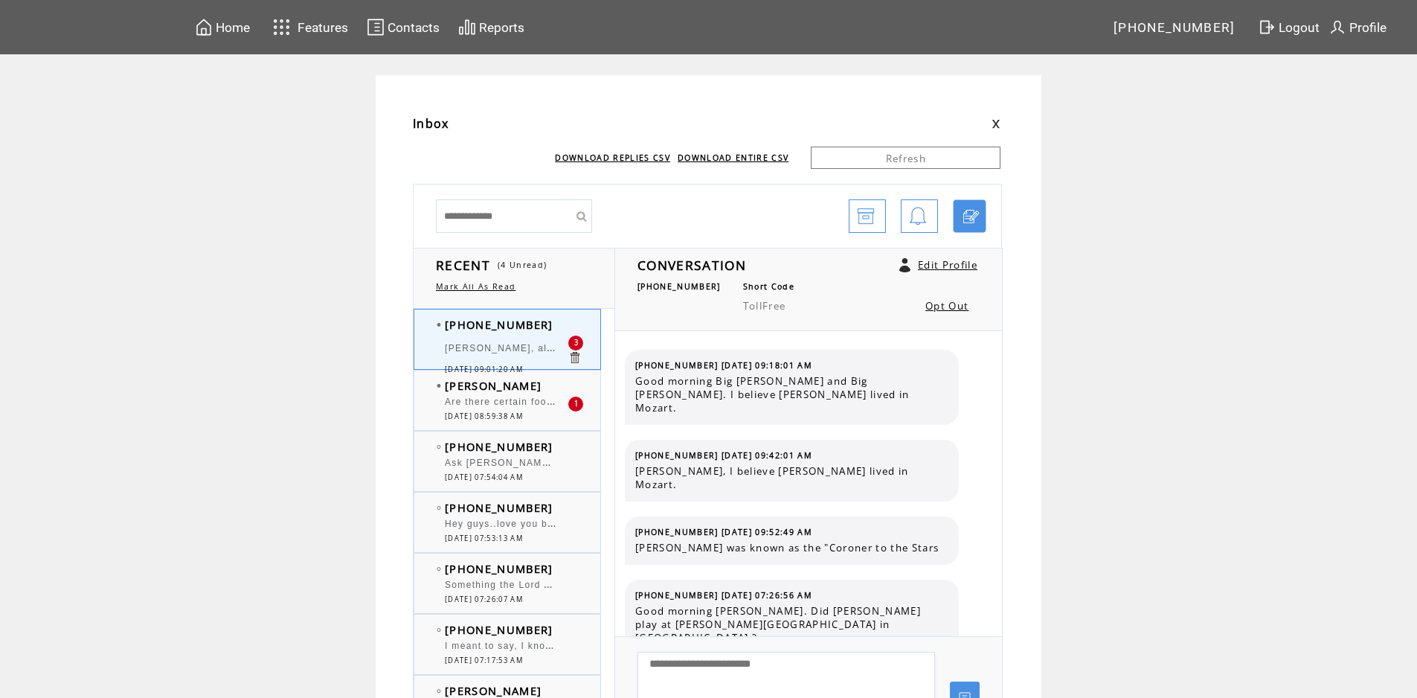
scroll to position [8460, 0]
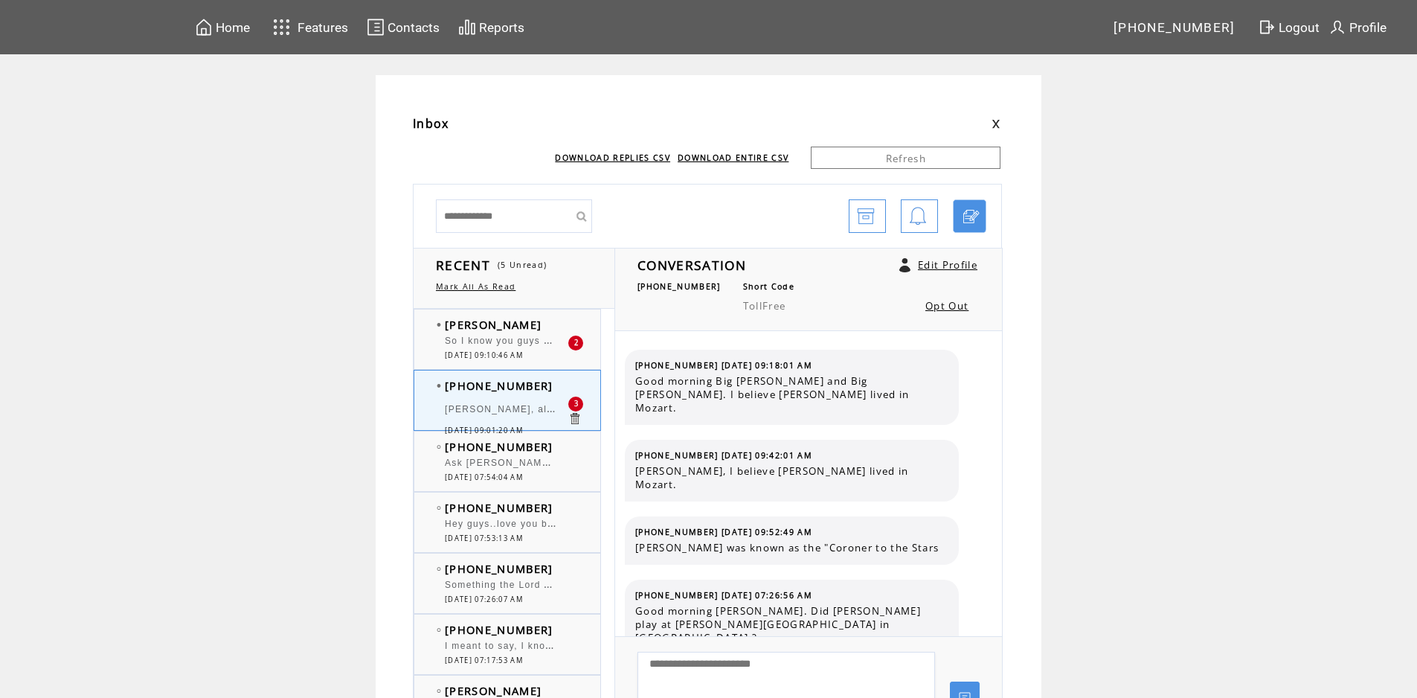
scroll to position [8460, 0]
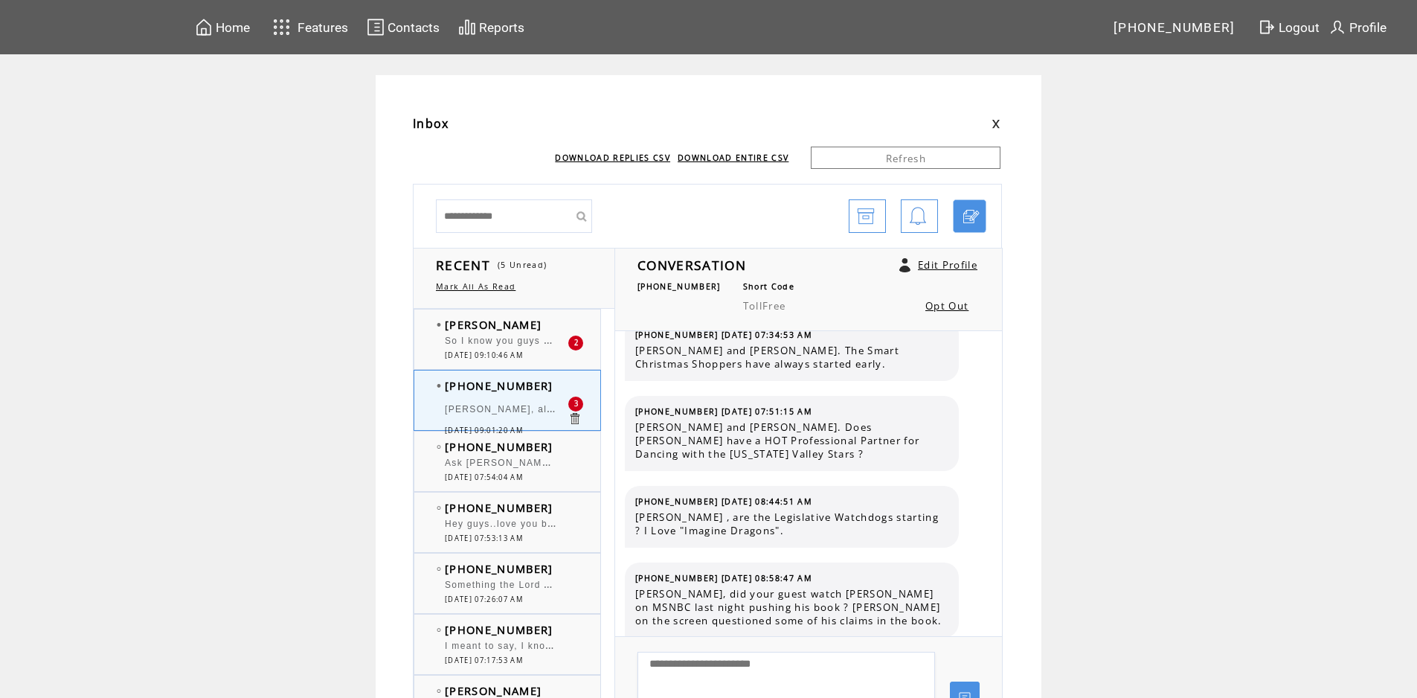
click at [496, 345] on span "So I know you guys are super smart, but if you don't know the answer, can you p…" at bounding box center [997, 339] width 1104 height 15
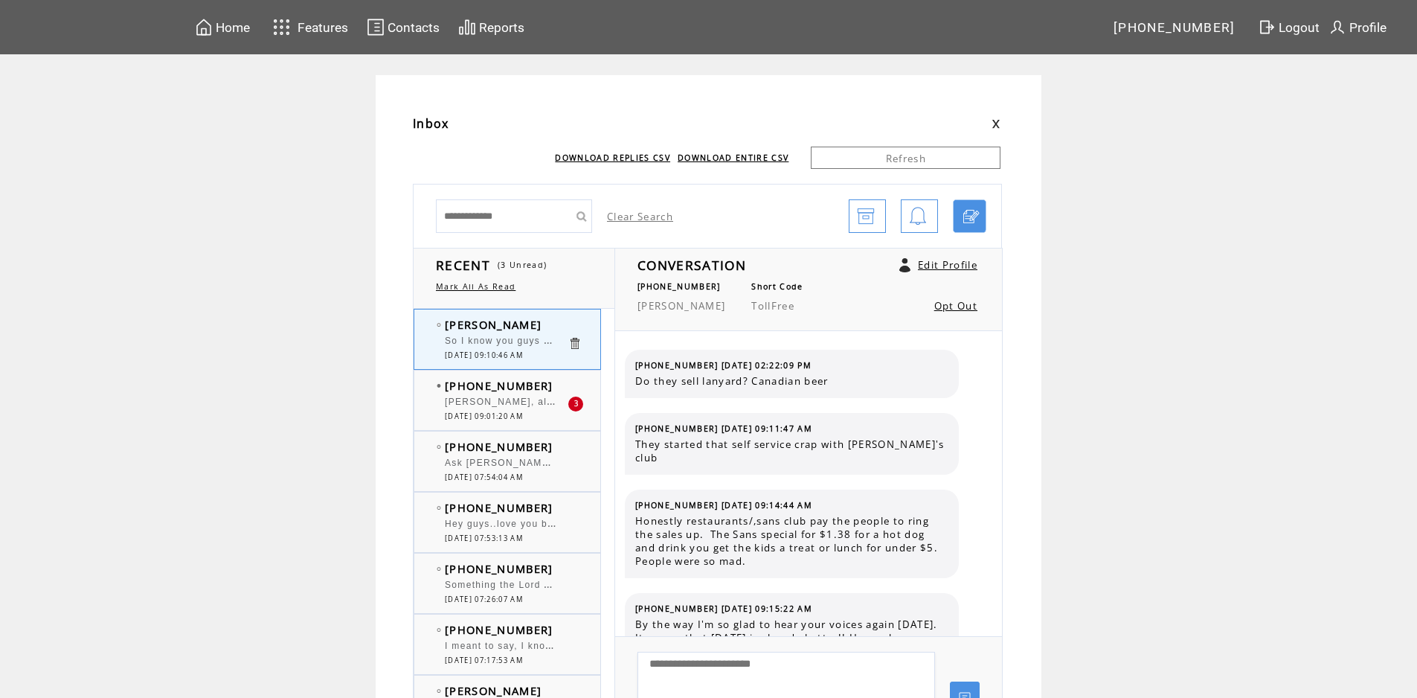
scroll to position [2773, 0]
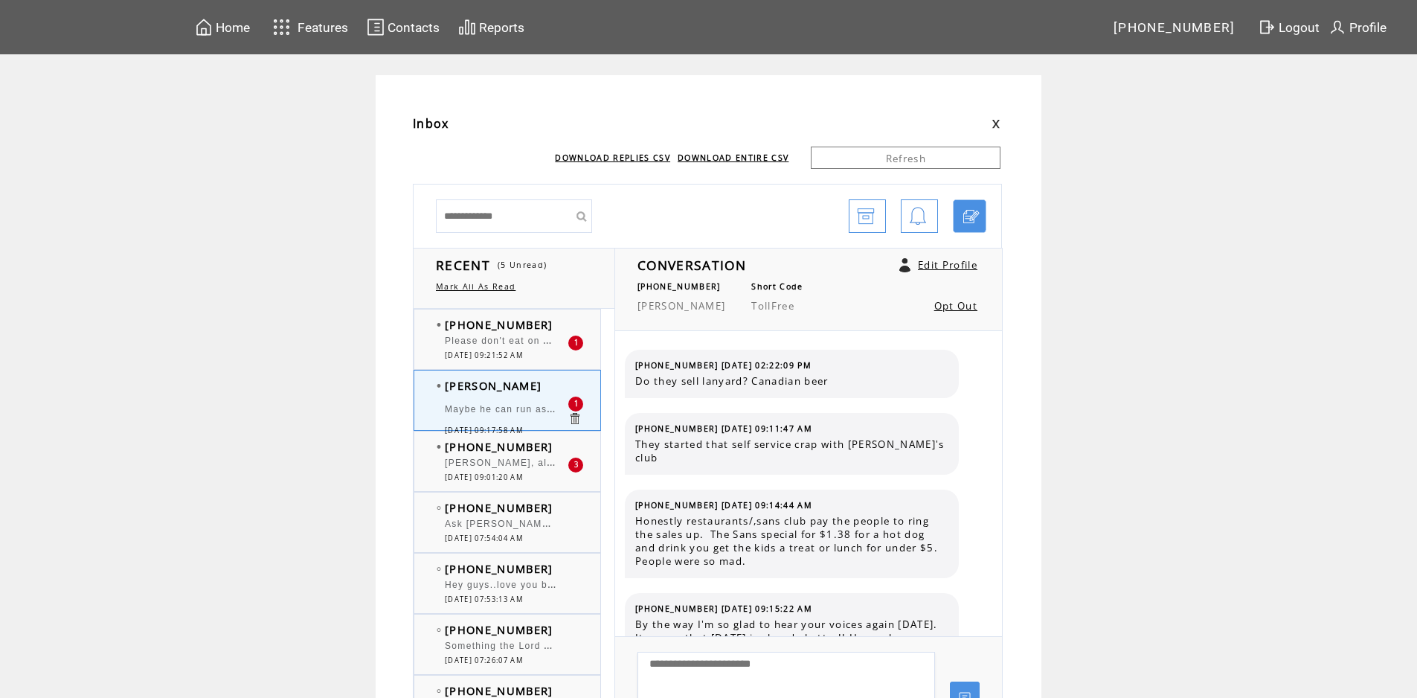
scroll to position [2850, 0]
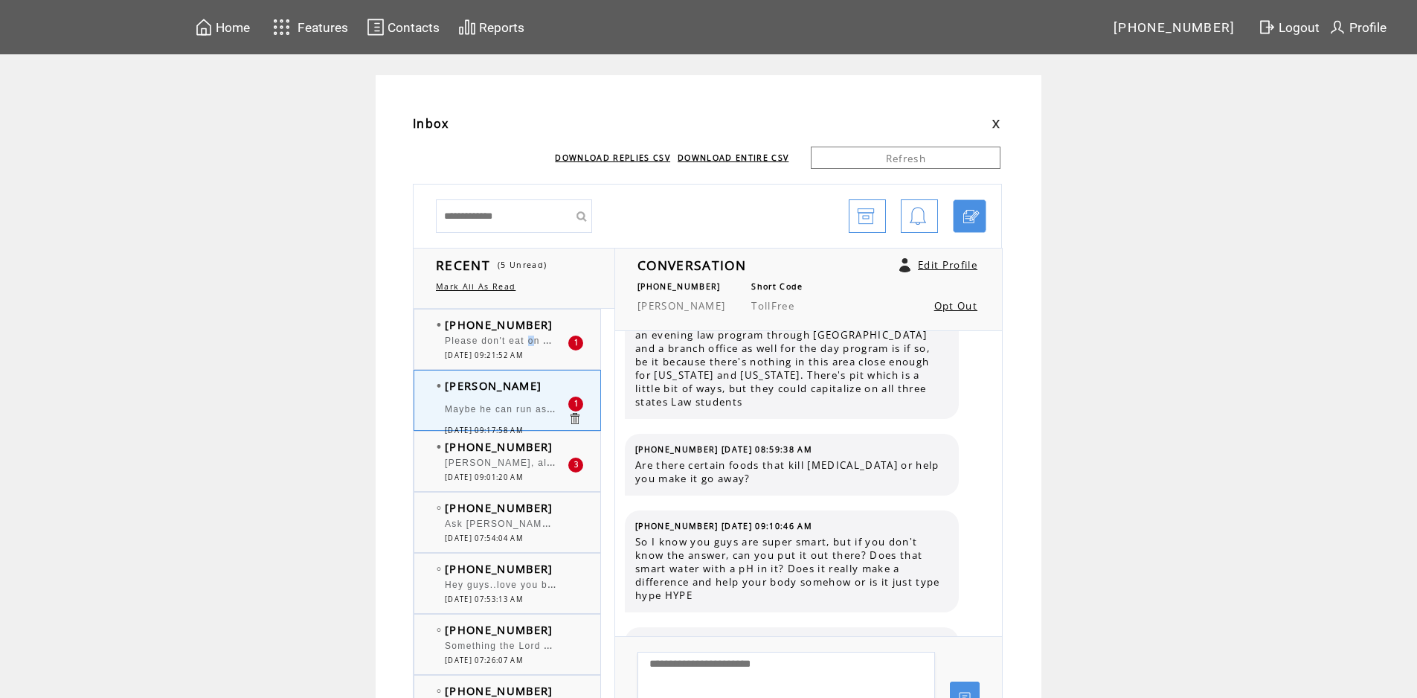
click at [537, 349] on div "Please don't eat on air." at bounding box center [506, 343] width 123 height 15
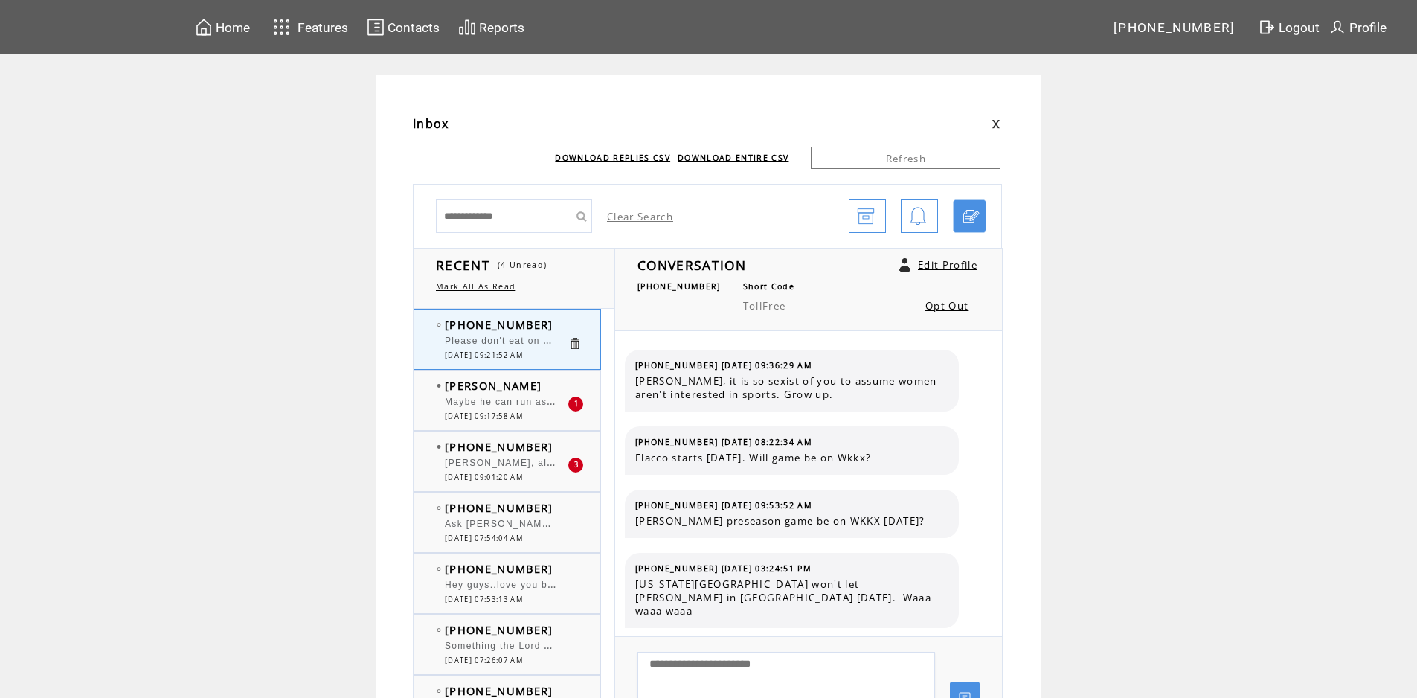
scroll to position [1065, 0]
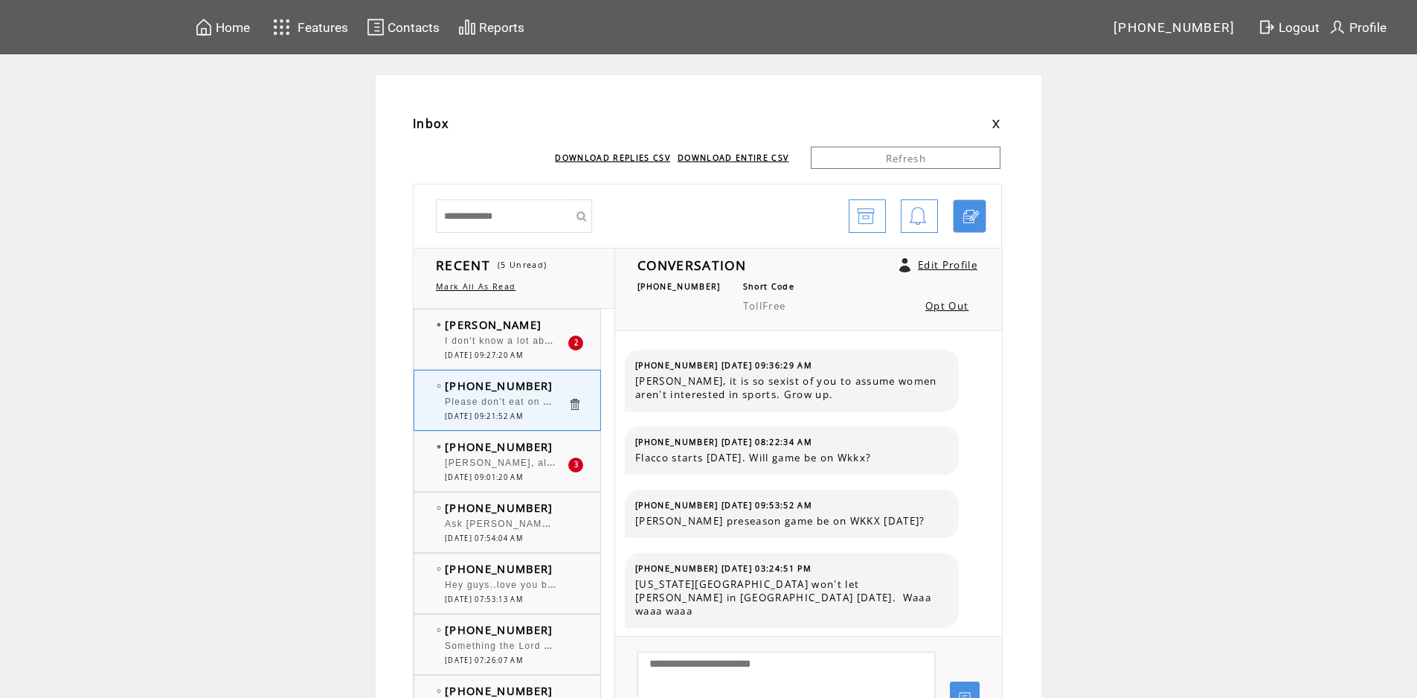
scroll to position [1065, 0]
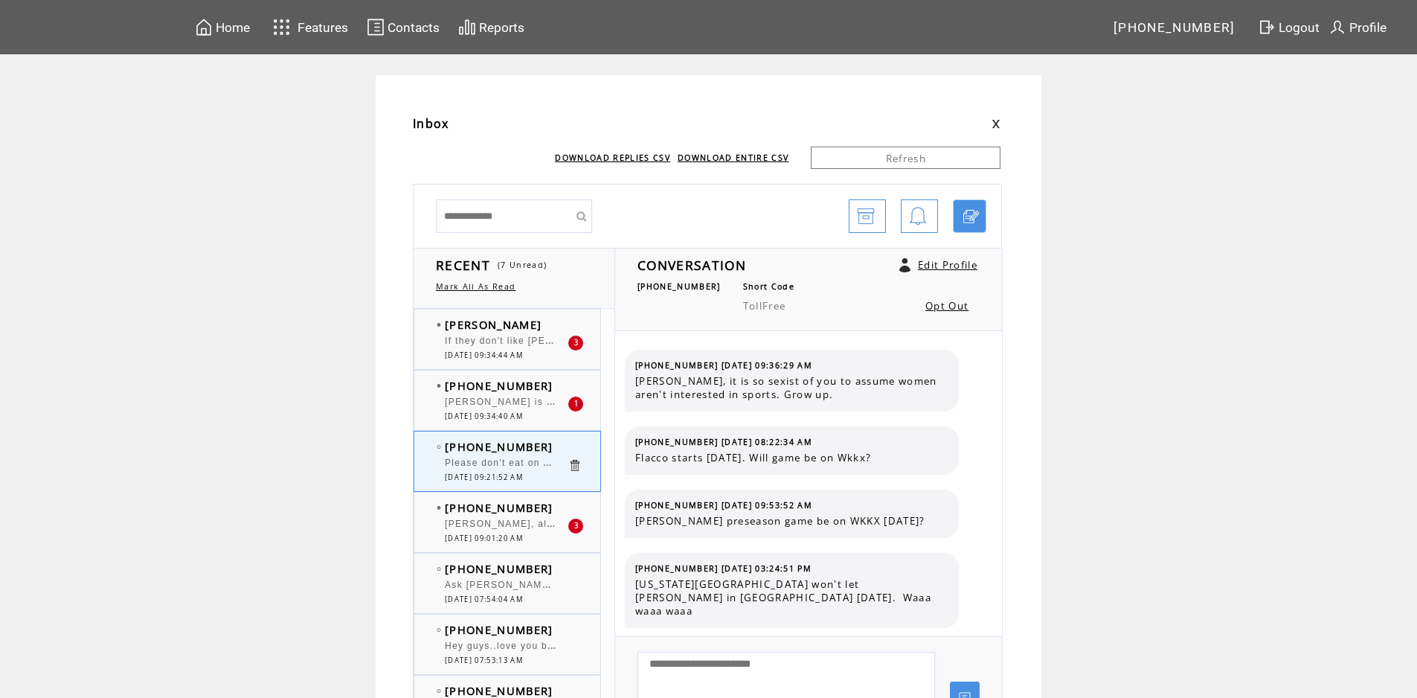
scroll to position [1065, 0]
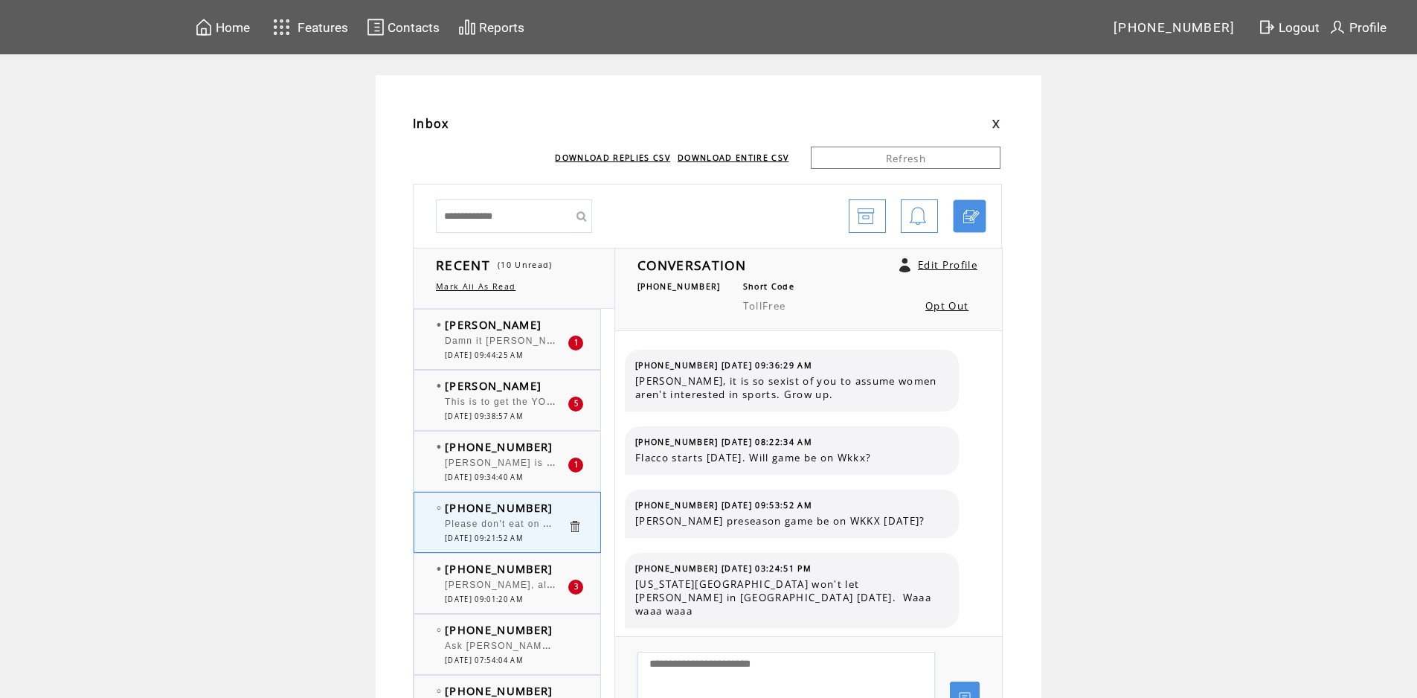
scroll to position [1065, 0]
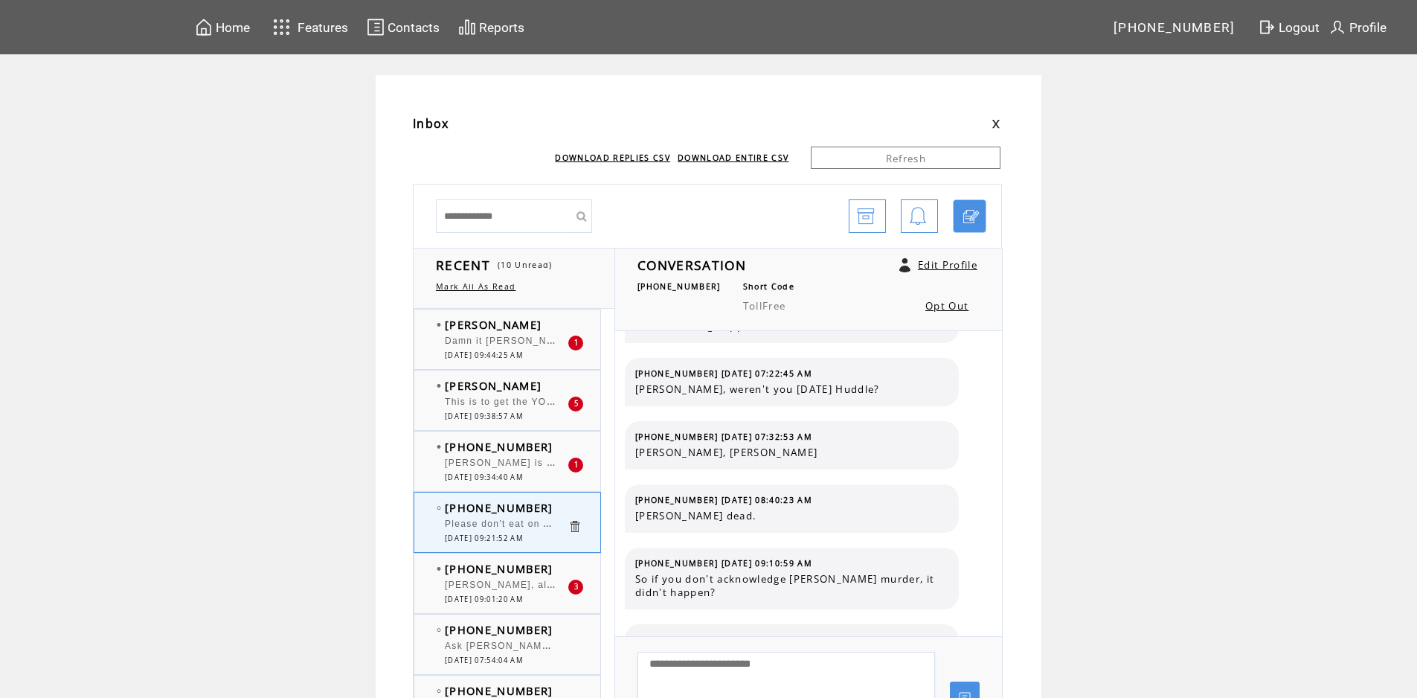
click at [523, 451] on span "[PHONE_NUMBER]" at bounding box center [499, 446] width 109 height 15
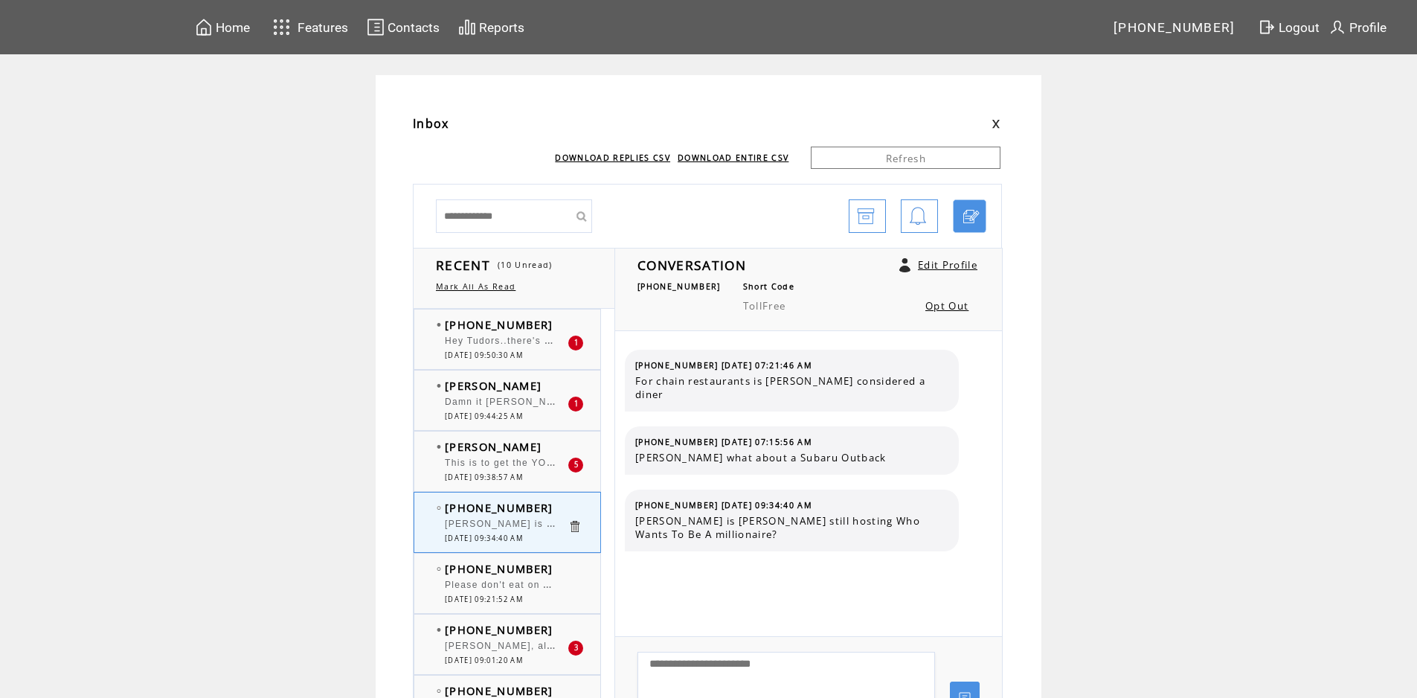
click at [541, 401] on span "Damn it Howard you had me wanting a sausage biscuit and gravy, I went to Neely’…" at bounding box center [890, 400] width 890 height 15
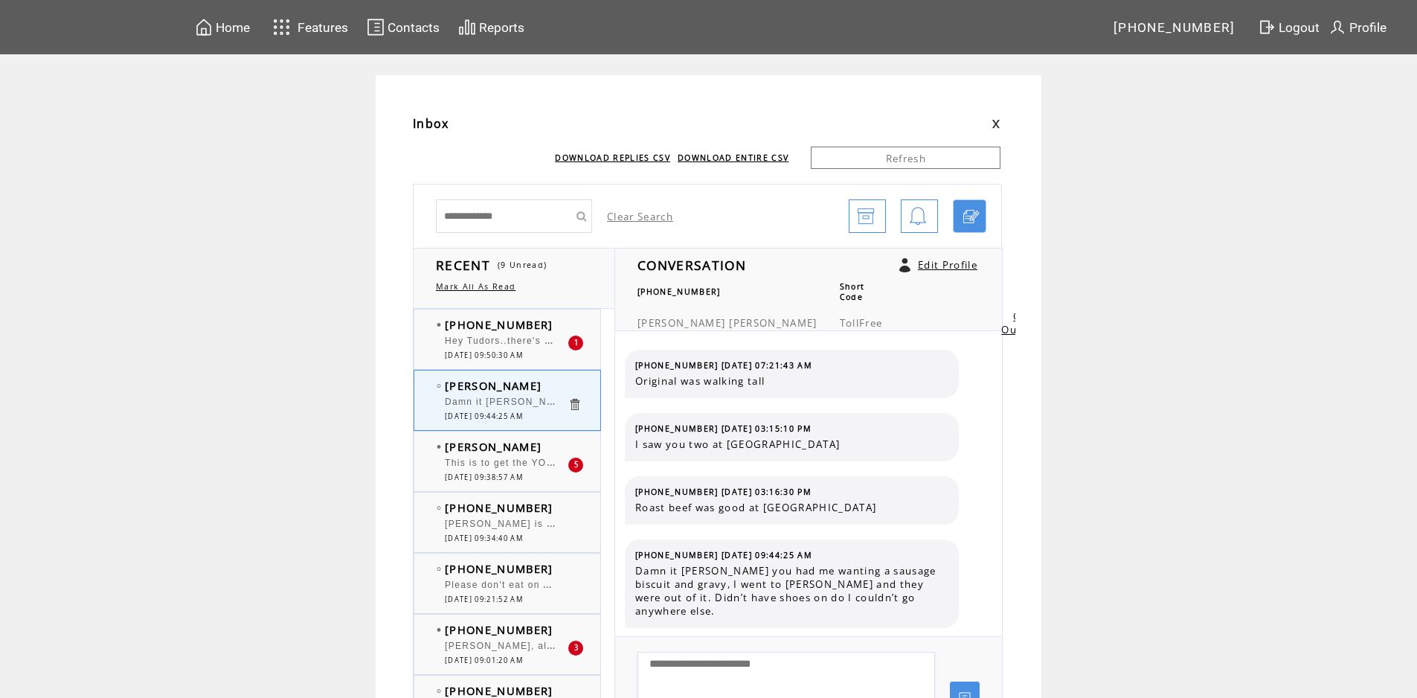
click at [539, 348] on div "Hey Tudors..there's an empty building at the Highlands where Eat and Park was" at bounding box center [506, 343] width 123 height 15
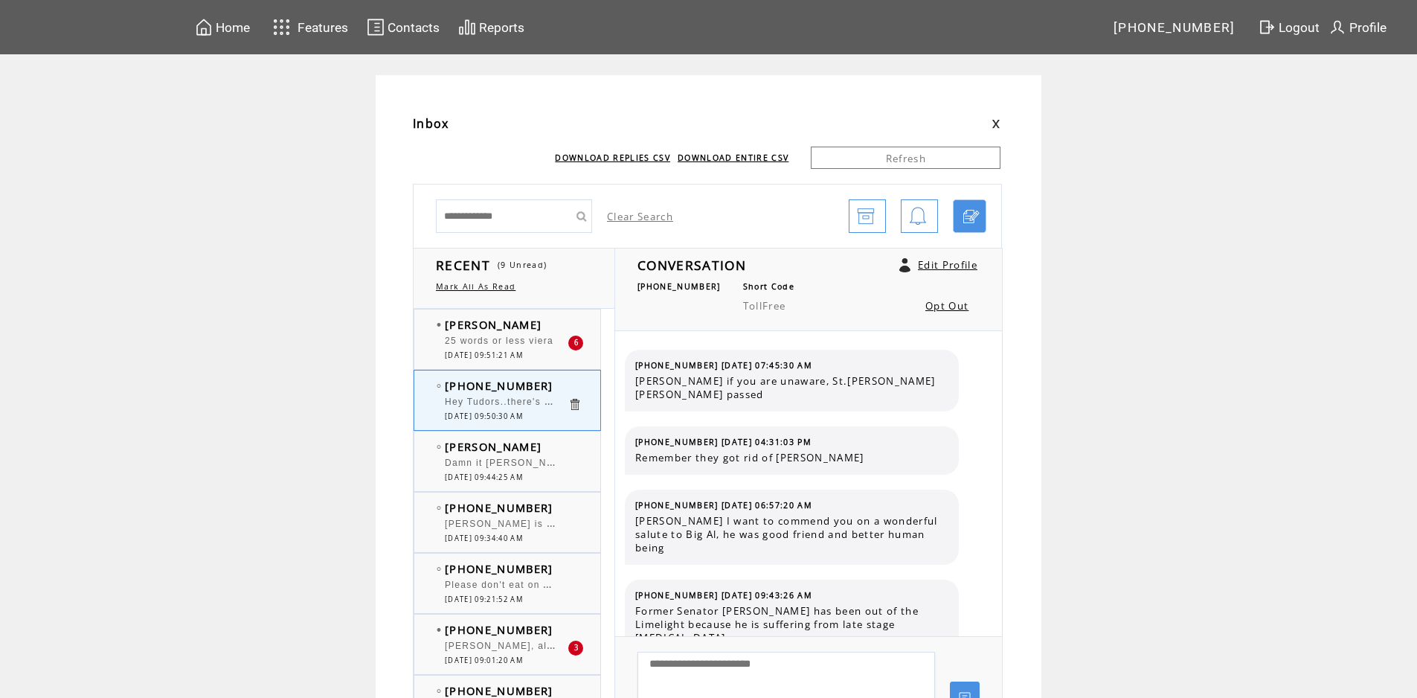
scroll to position [315, 0]
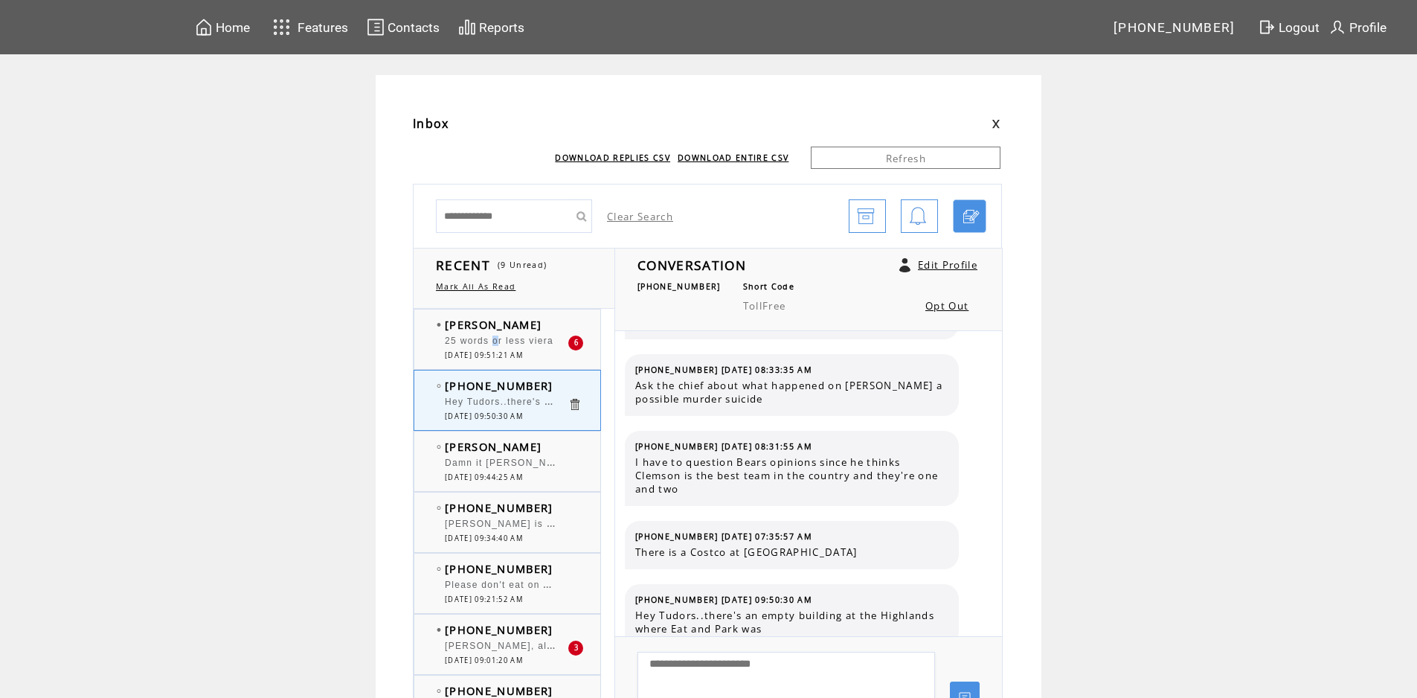
click at [505, 339] on span "25 words or less viera" at bounding box center [499, 341] width 109 height 10
click at [513, 394] on div at bounding box center [506, 395] width 123 height 4
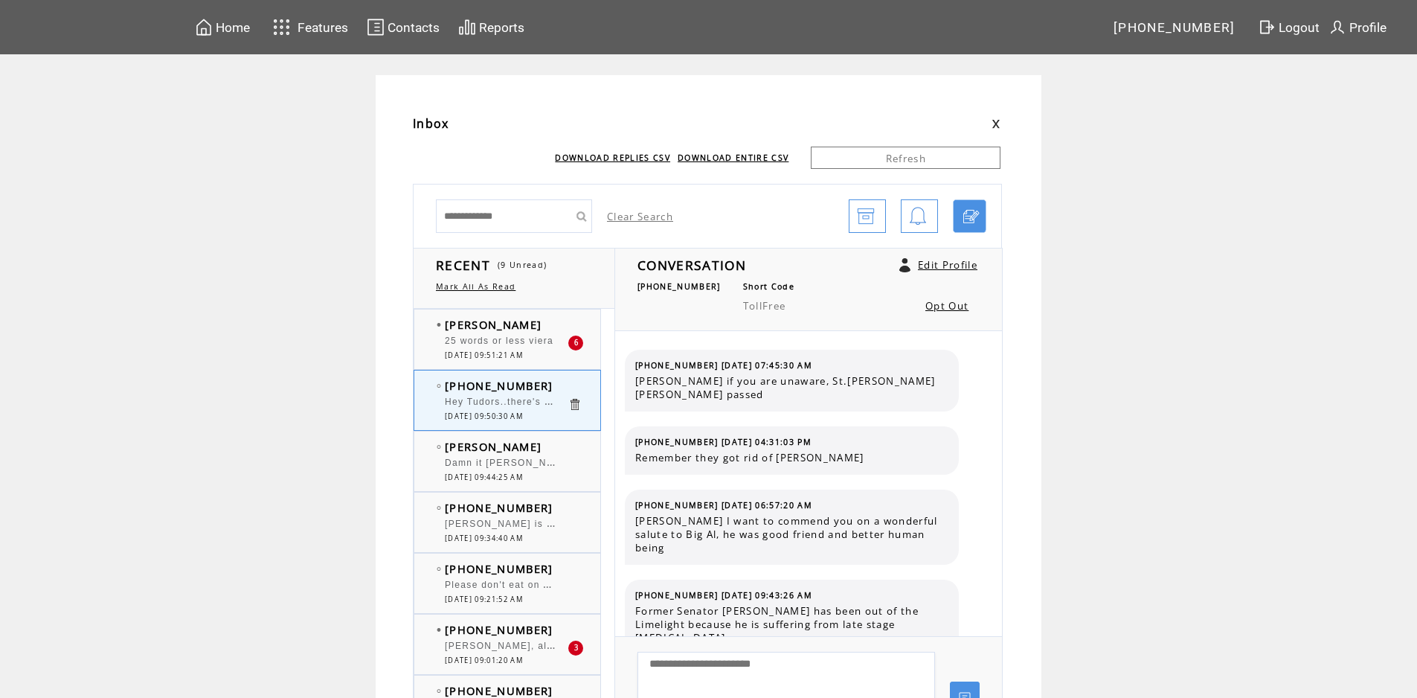
scroll to position [315, 0]
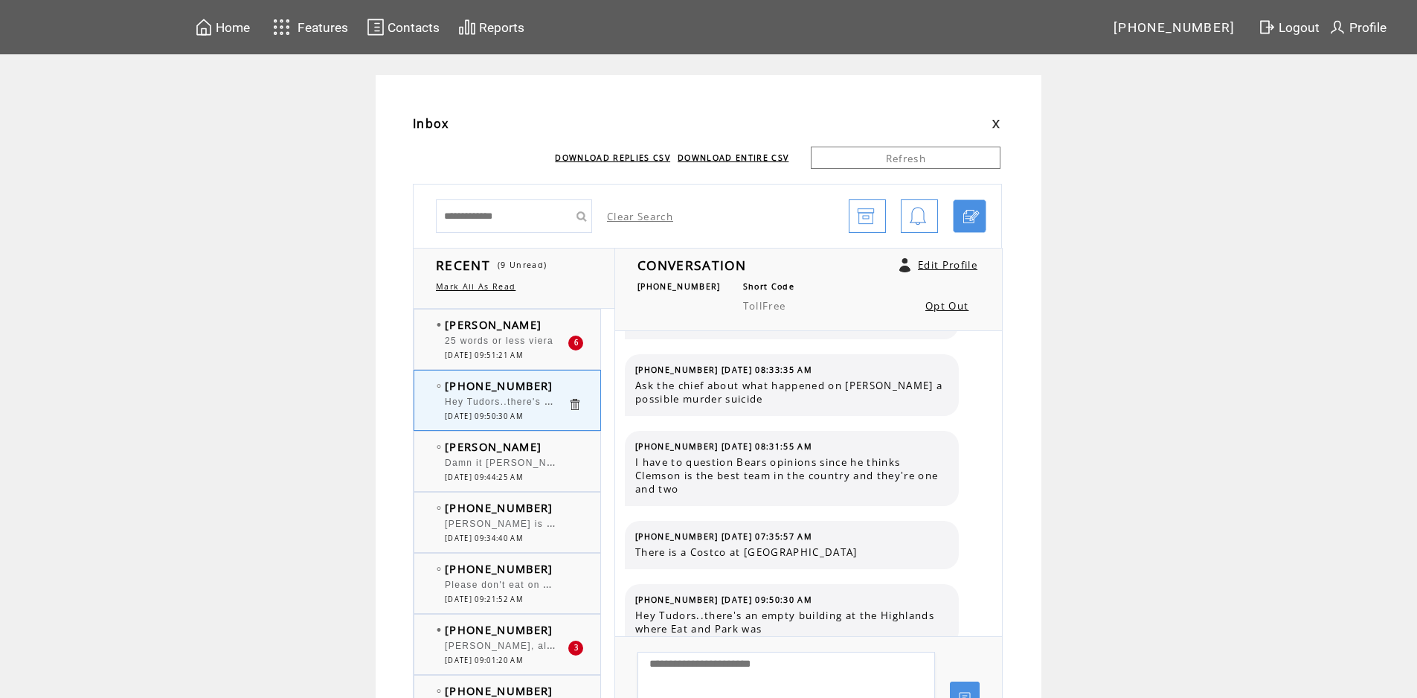
click at [510, 348] on div "25 words or less viera" at bounding box center [506, 343] width 123 height 15
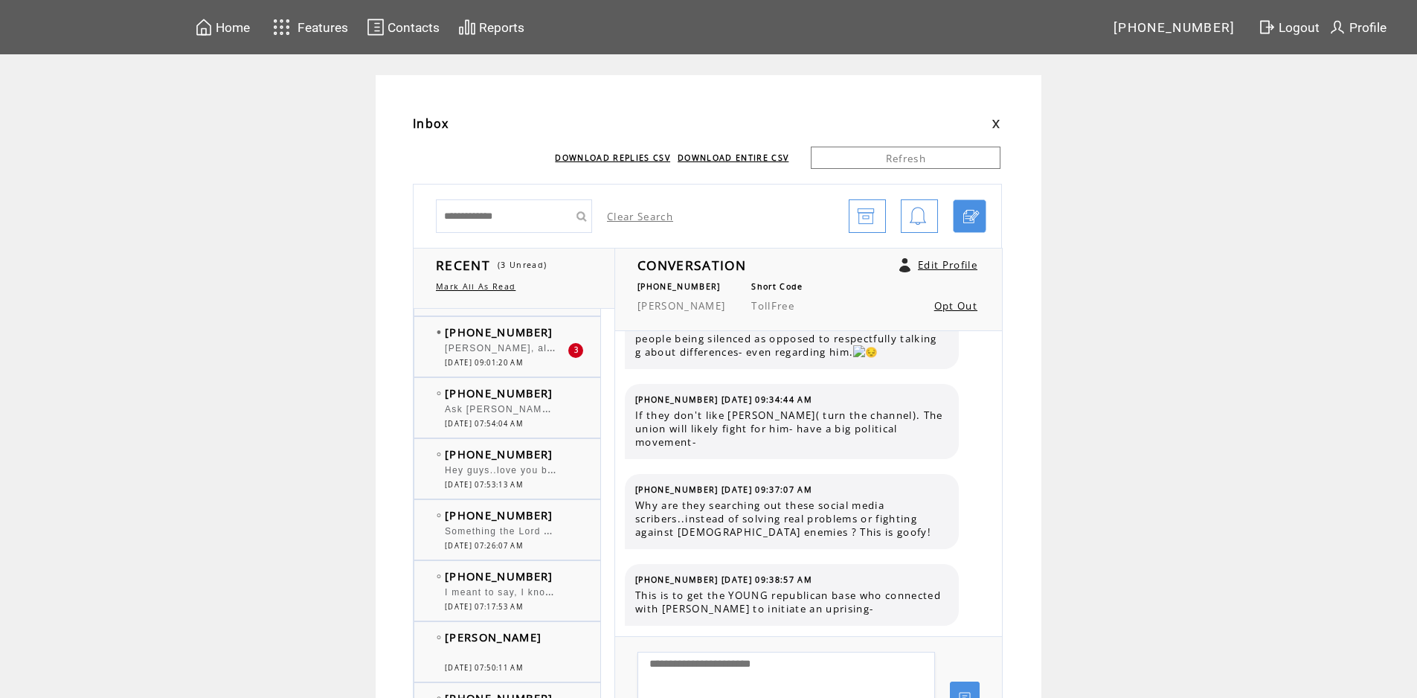
scroll to position [223, 0]
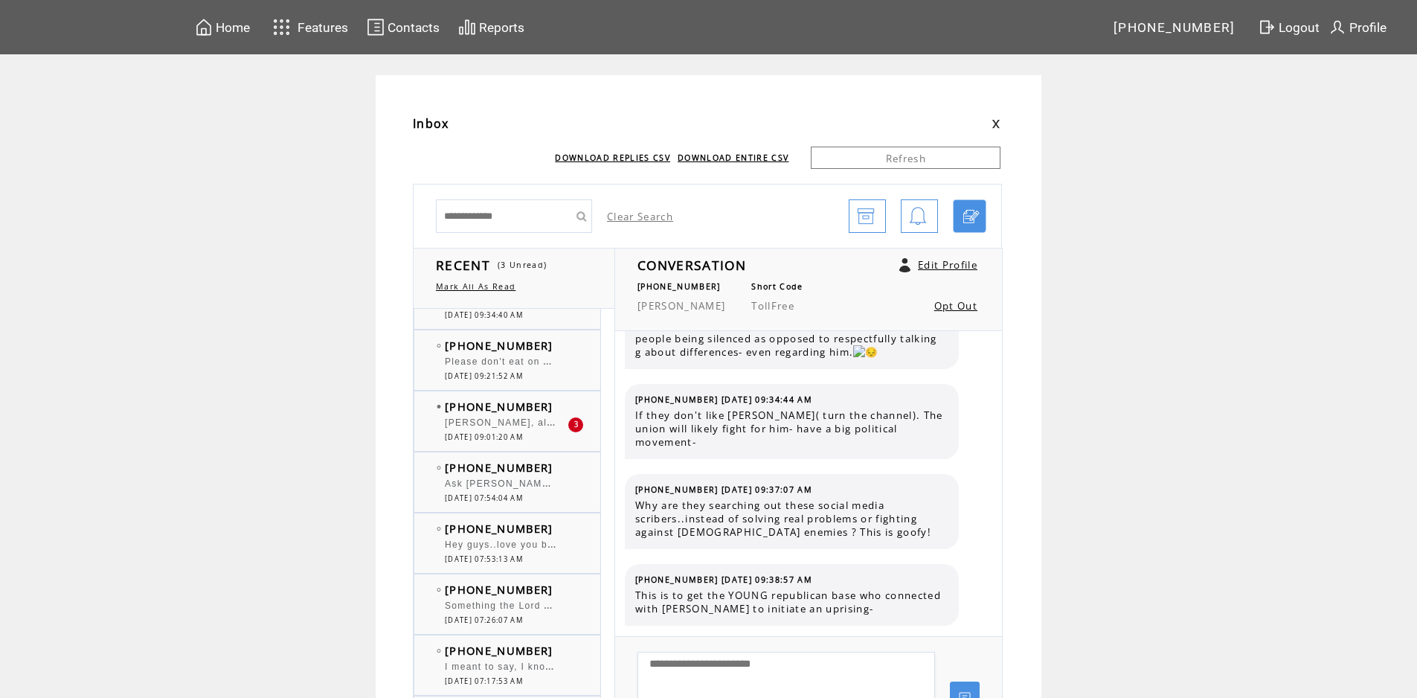
click at [514, 431] on div "[PERSON_NAME], also common in [US_STATE] is "Occupational [MEDICAL_DATA]"." at bounding box center [506, 424] width 123 height 15
